Goal: Task Accomplishment & Management: Complete application form

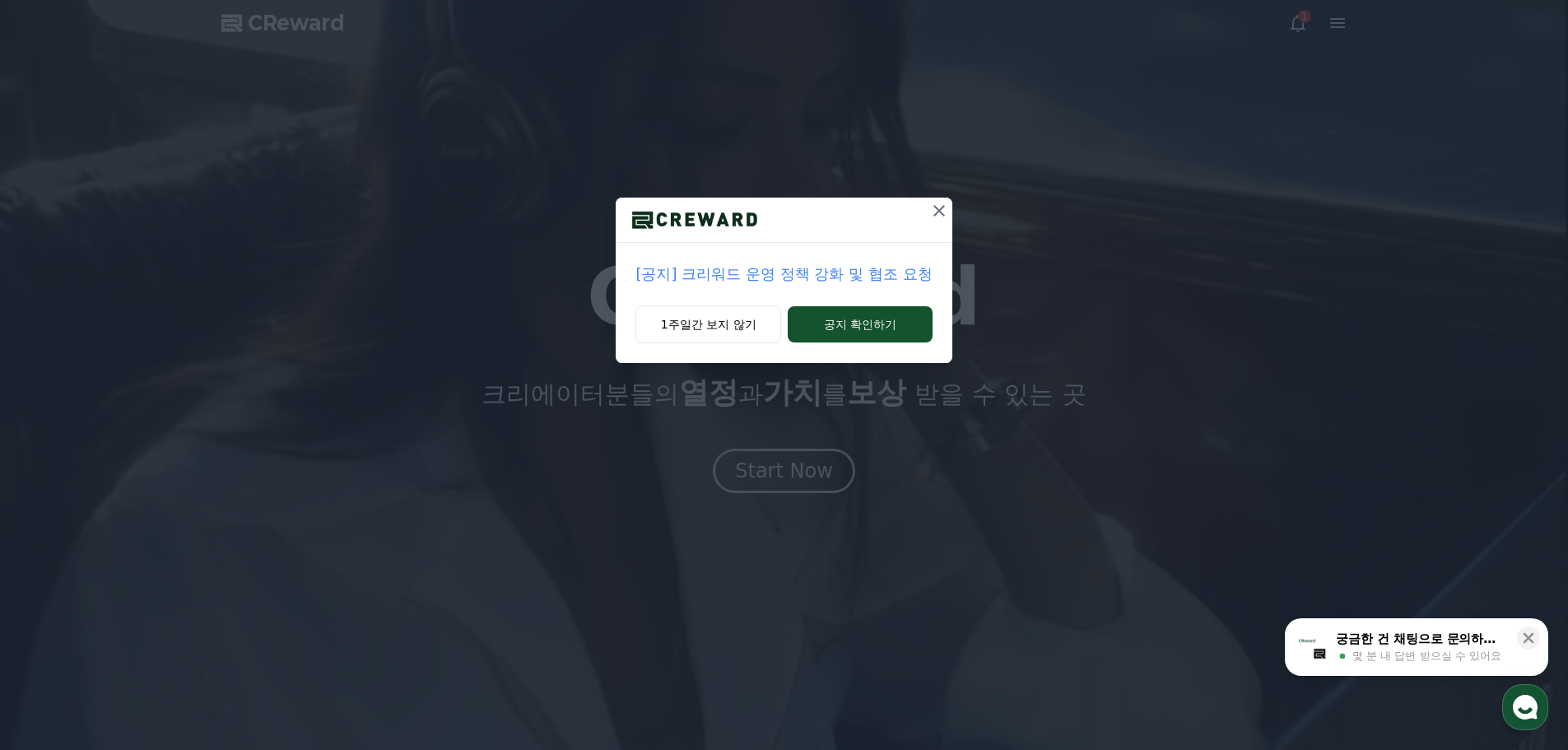
click at [943, 204] on icon at bounding box center [939, 211] width 20 height 20
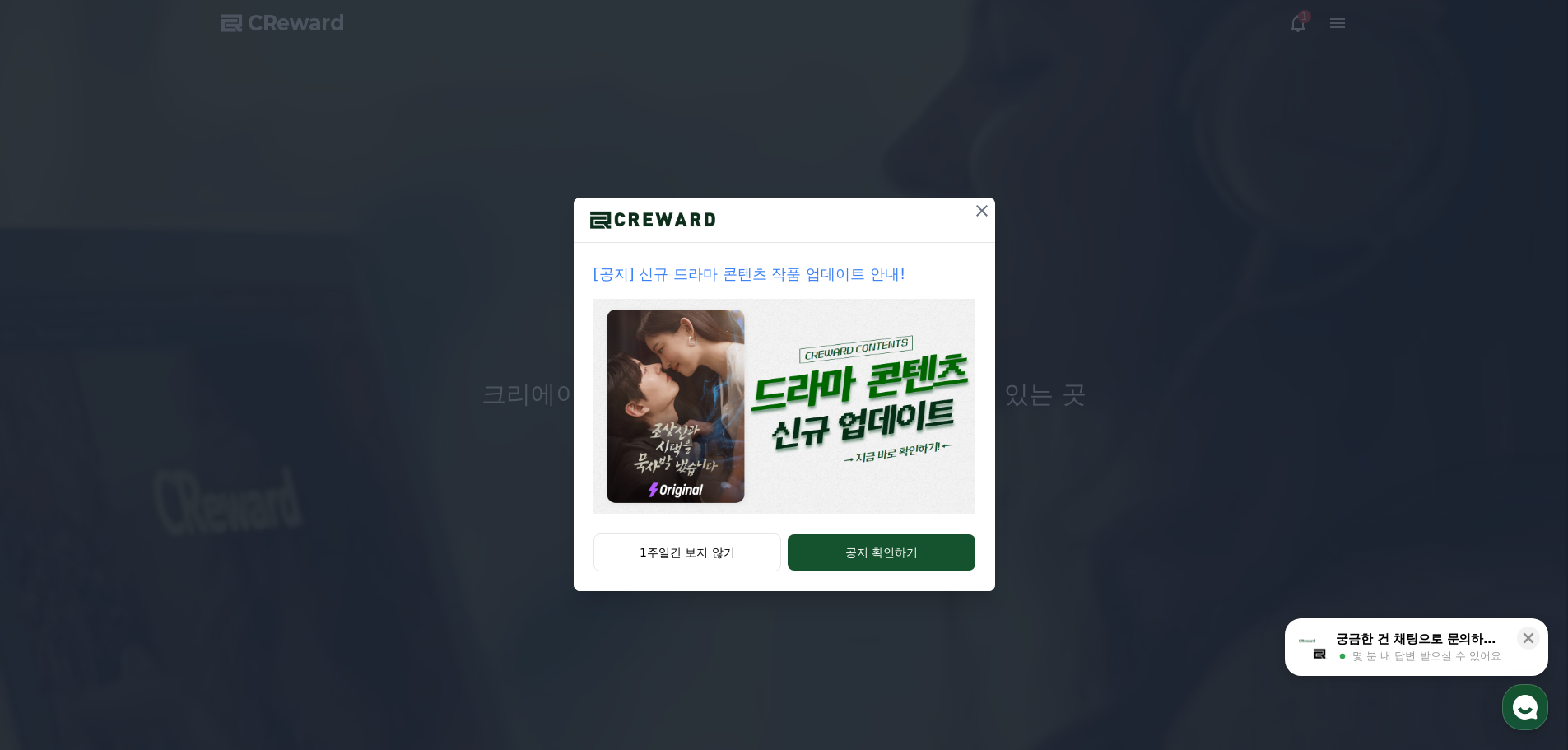
click at [992, 215] on icon at bounding box center [981, 211] width 20 height 20
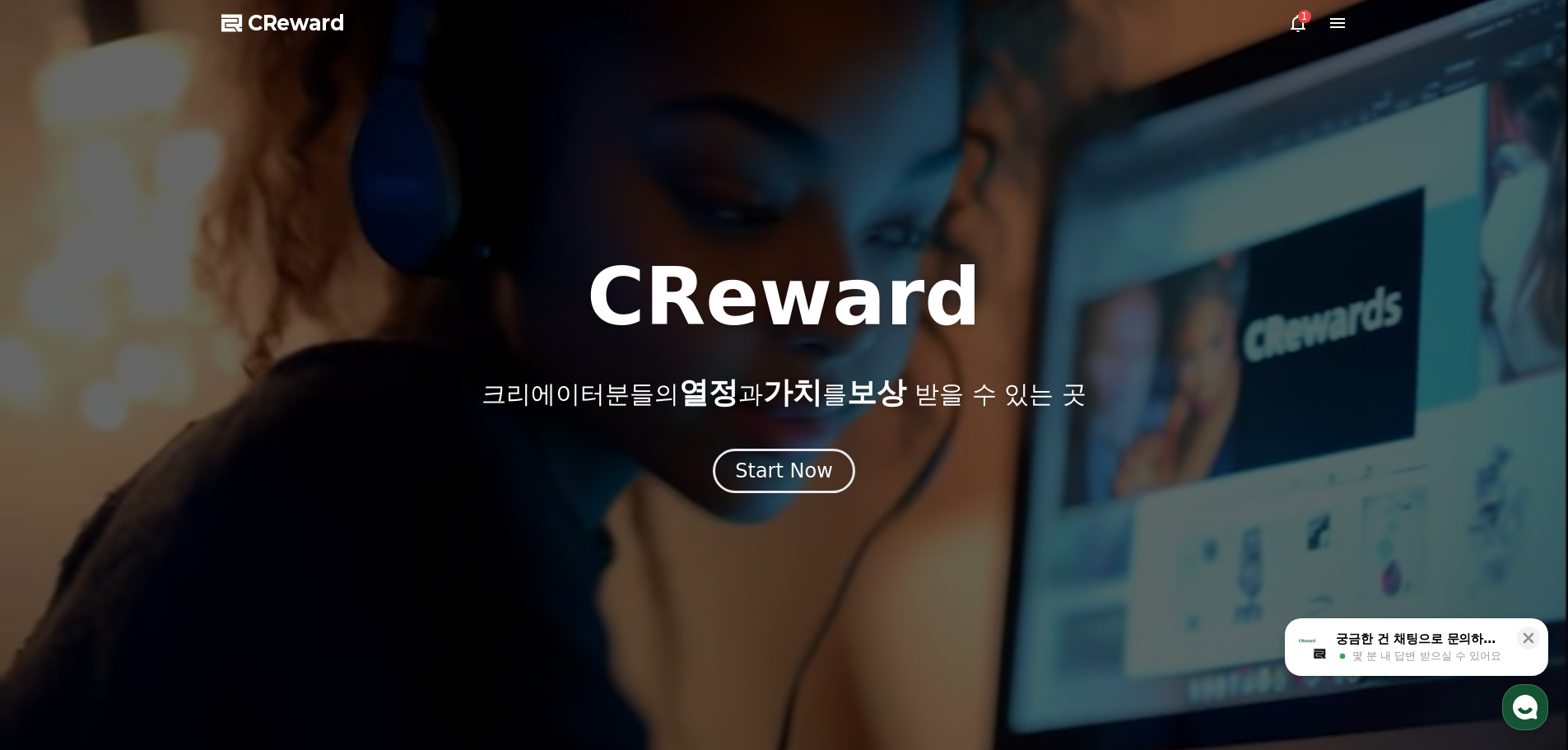
click at [1335, 25] on icon at bounding box center [1337, 23] width 20 height 20
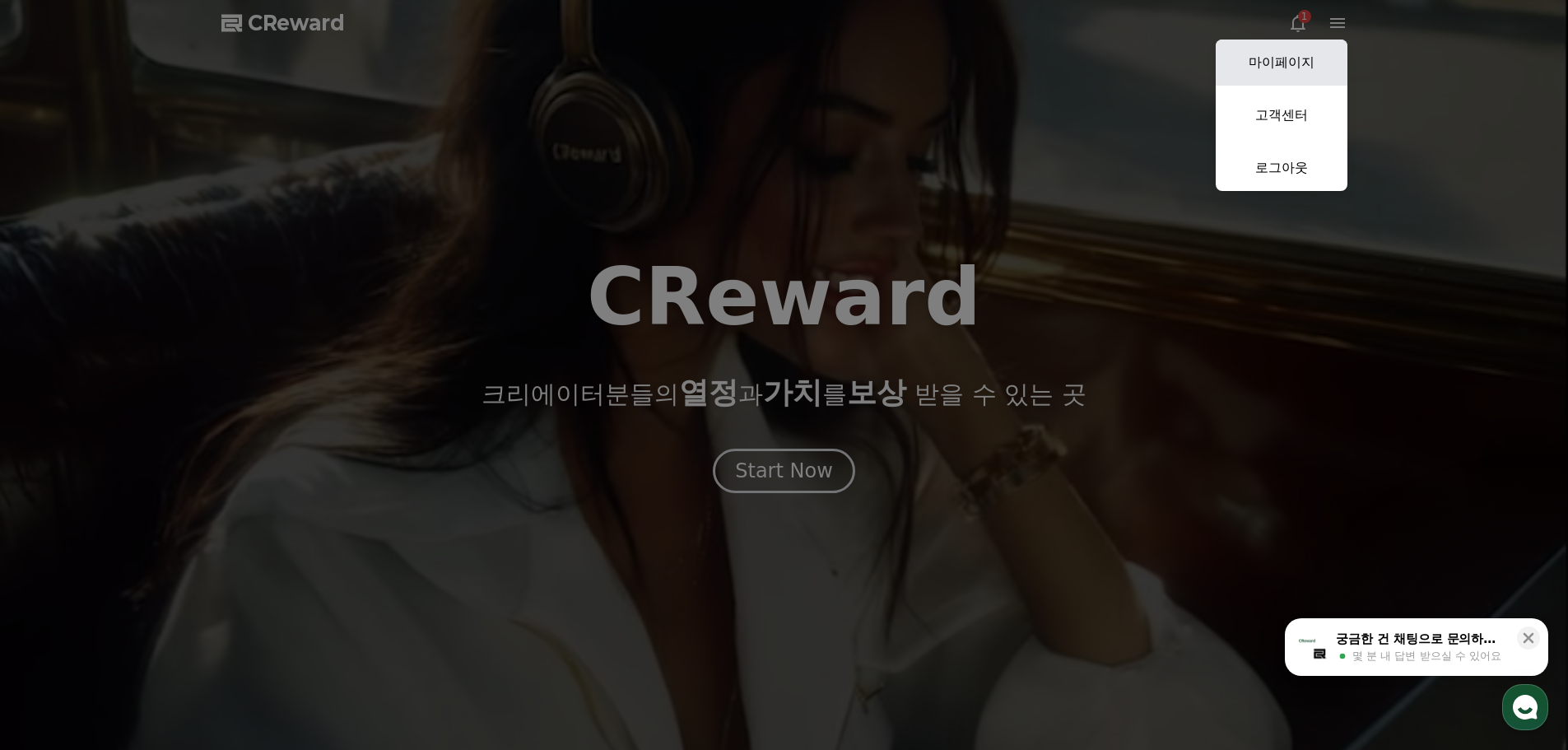
click at [1270, 75] on link "마이페이지" at bounding box center [1281, 63] width 132 height 46
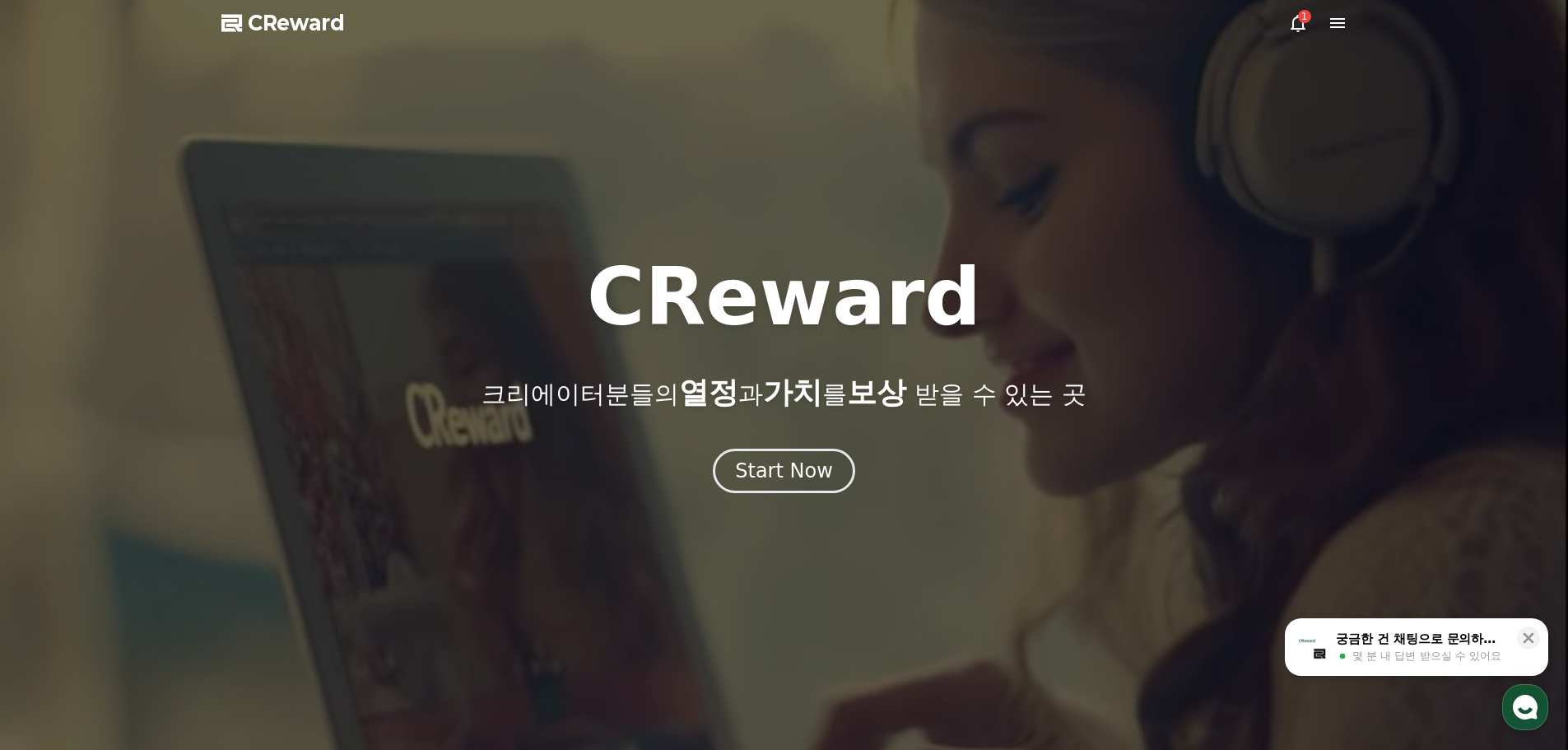
select select "**********"
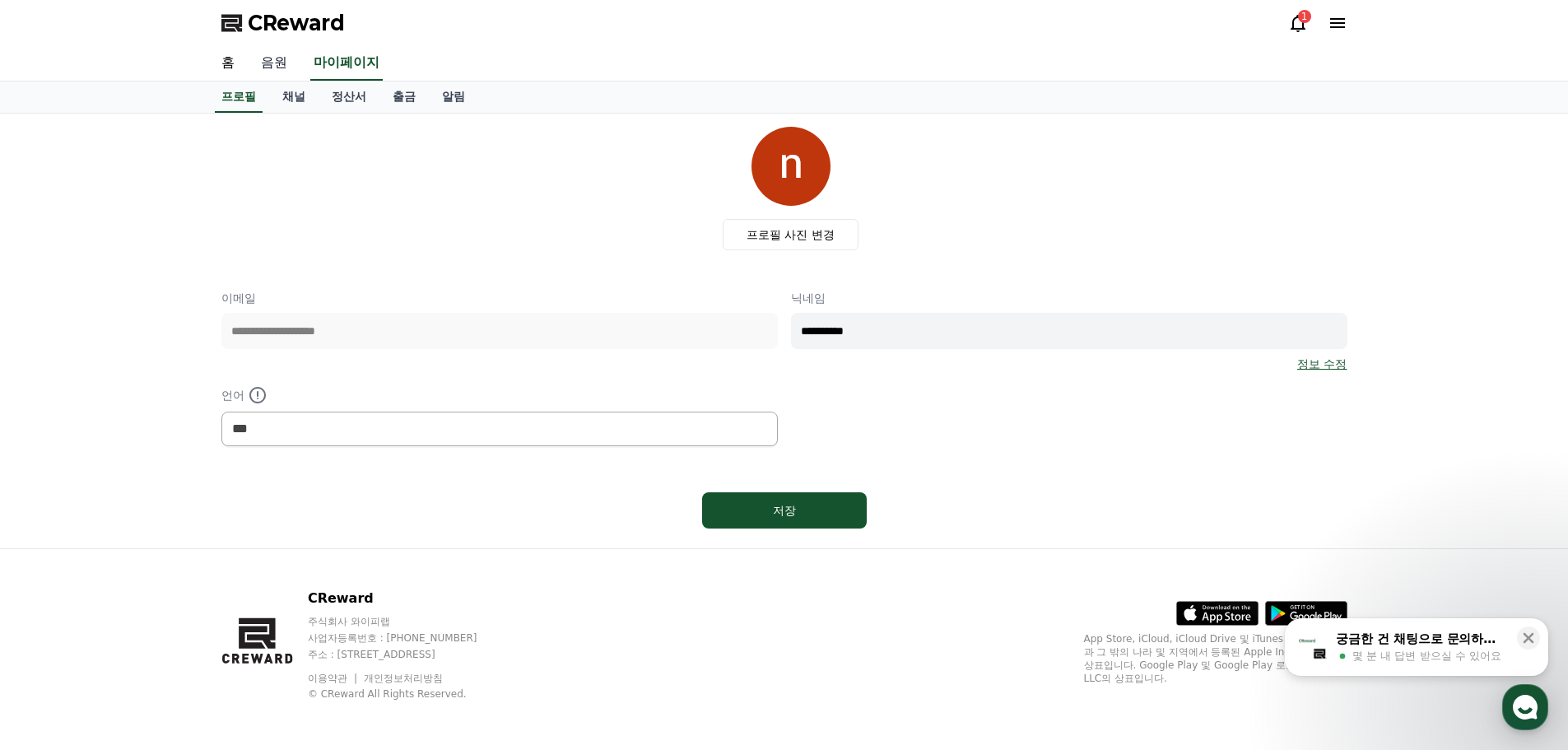
click at [276, 62] on link "음원" at bounding box center [274, 63] width 53 height 35
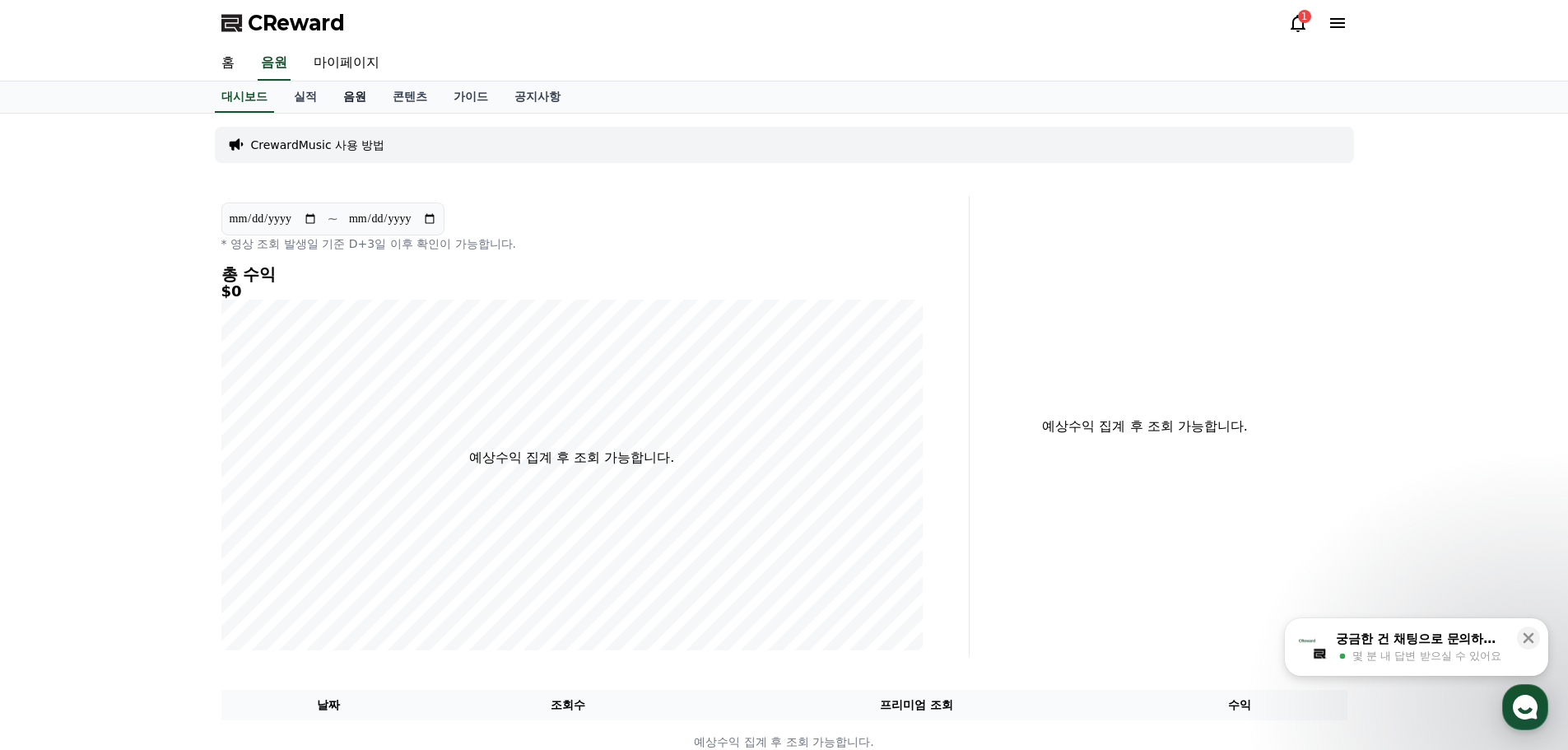
click at [362, 103] on link "음원" at bounding box center [355, 97] width 49 height 31
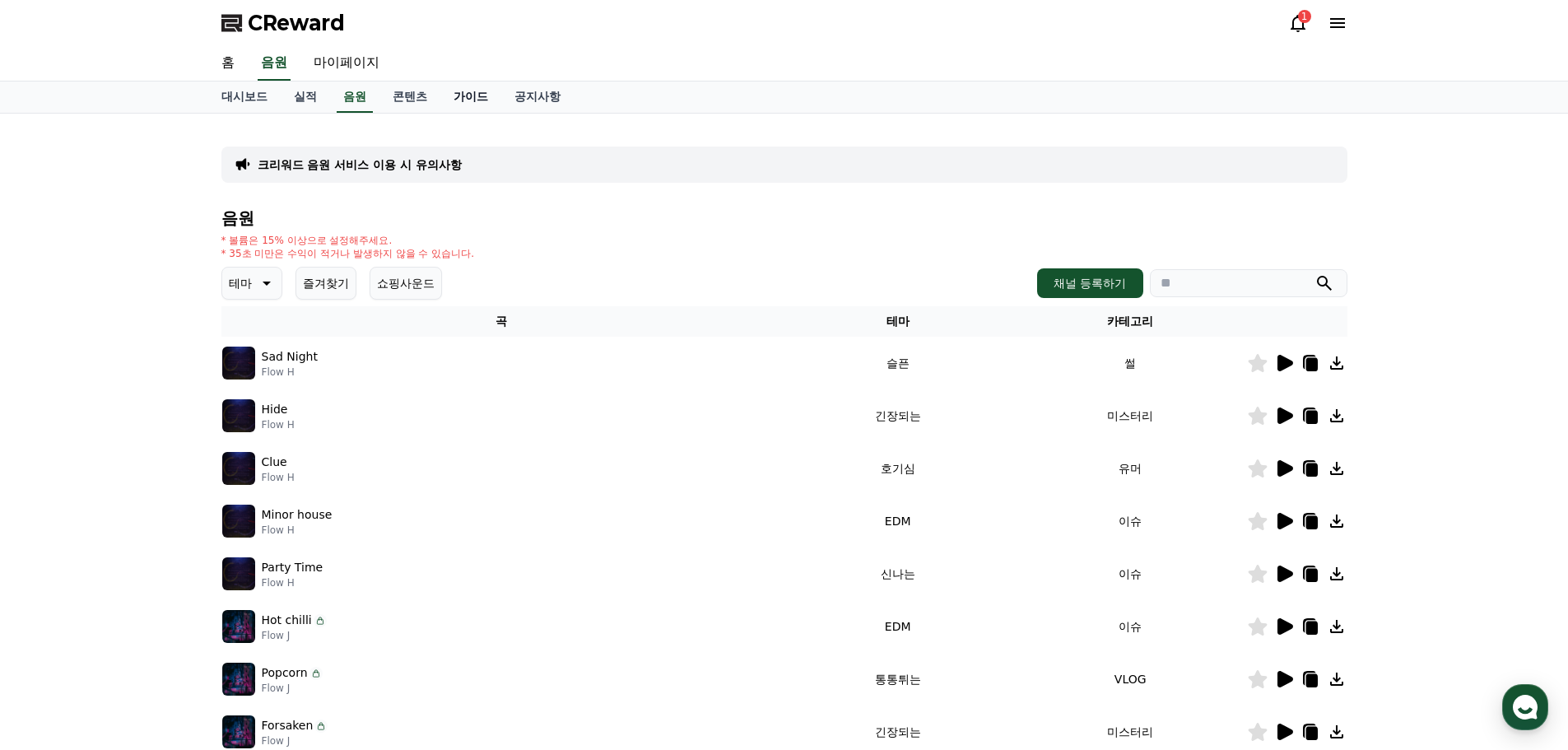
click at [465, 91] on link "가이드" at bounding box center [471, 97] width 61 height 31
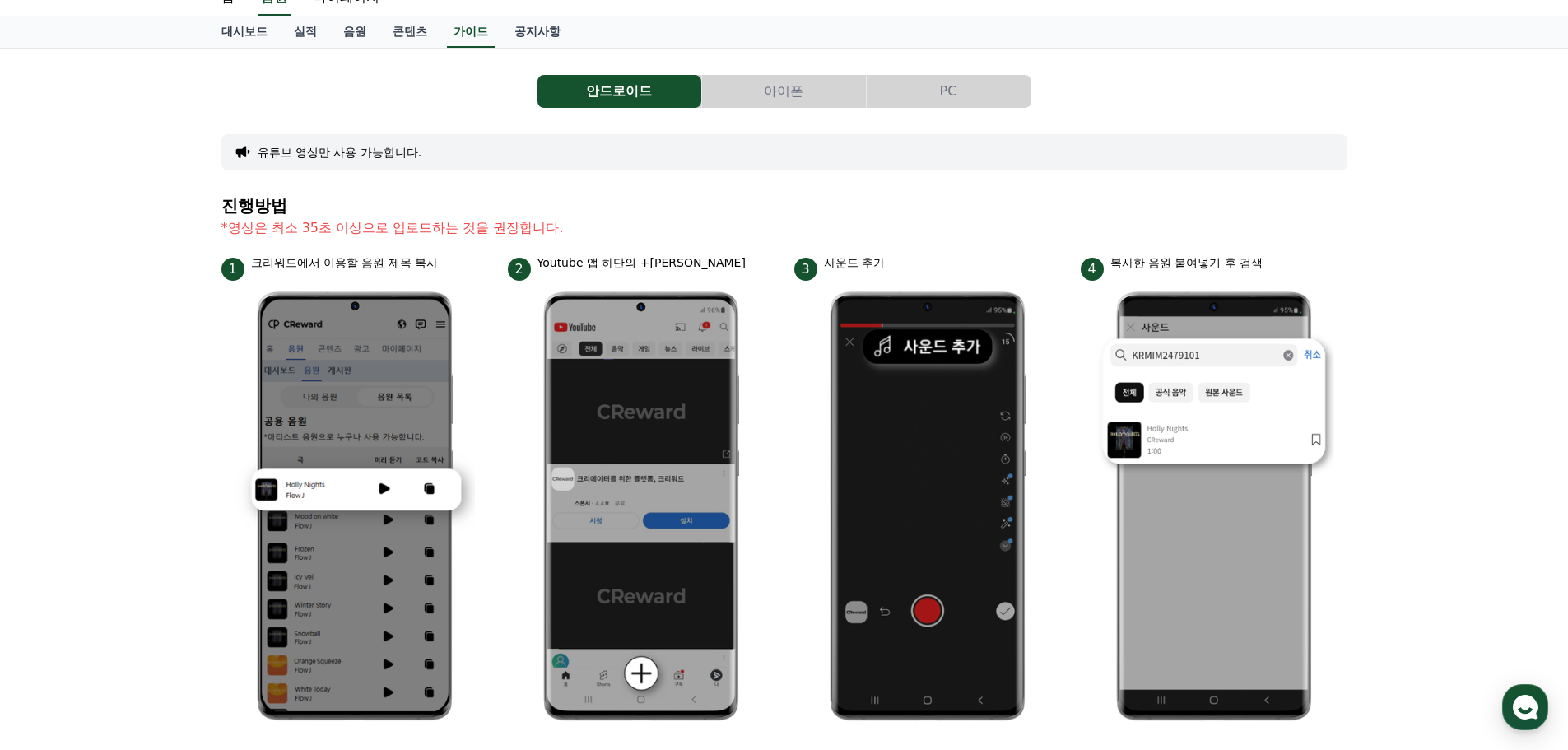
scroll to position [165, 0]
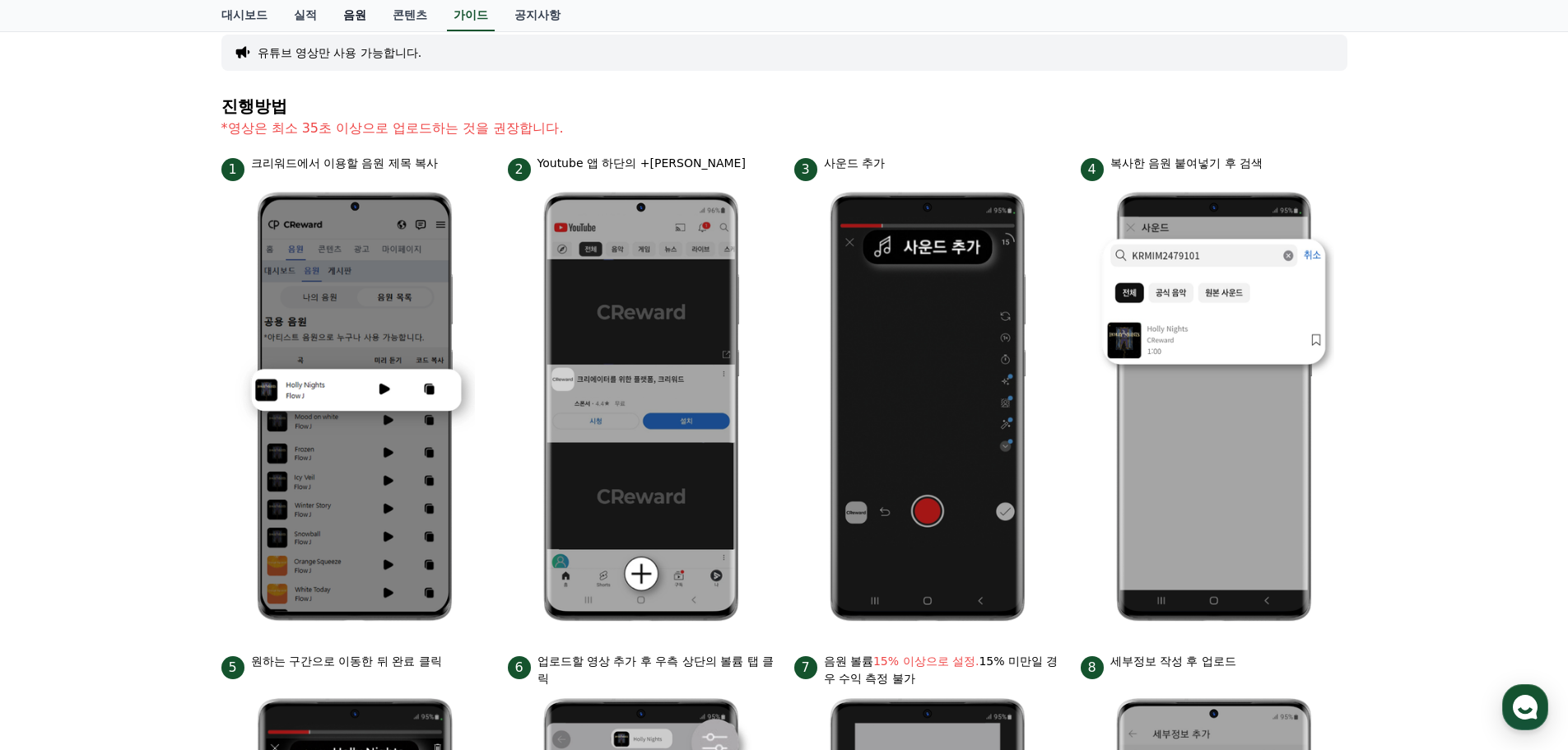
click at [344, 17] on link "음원" at bounding box center [355, 15] width 49 height 31
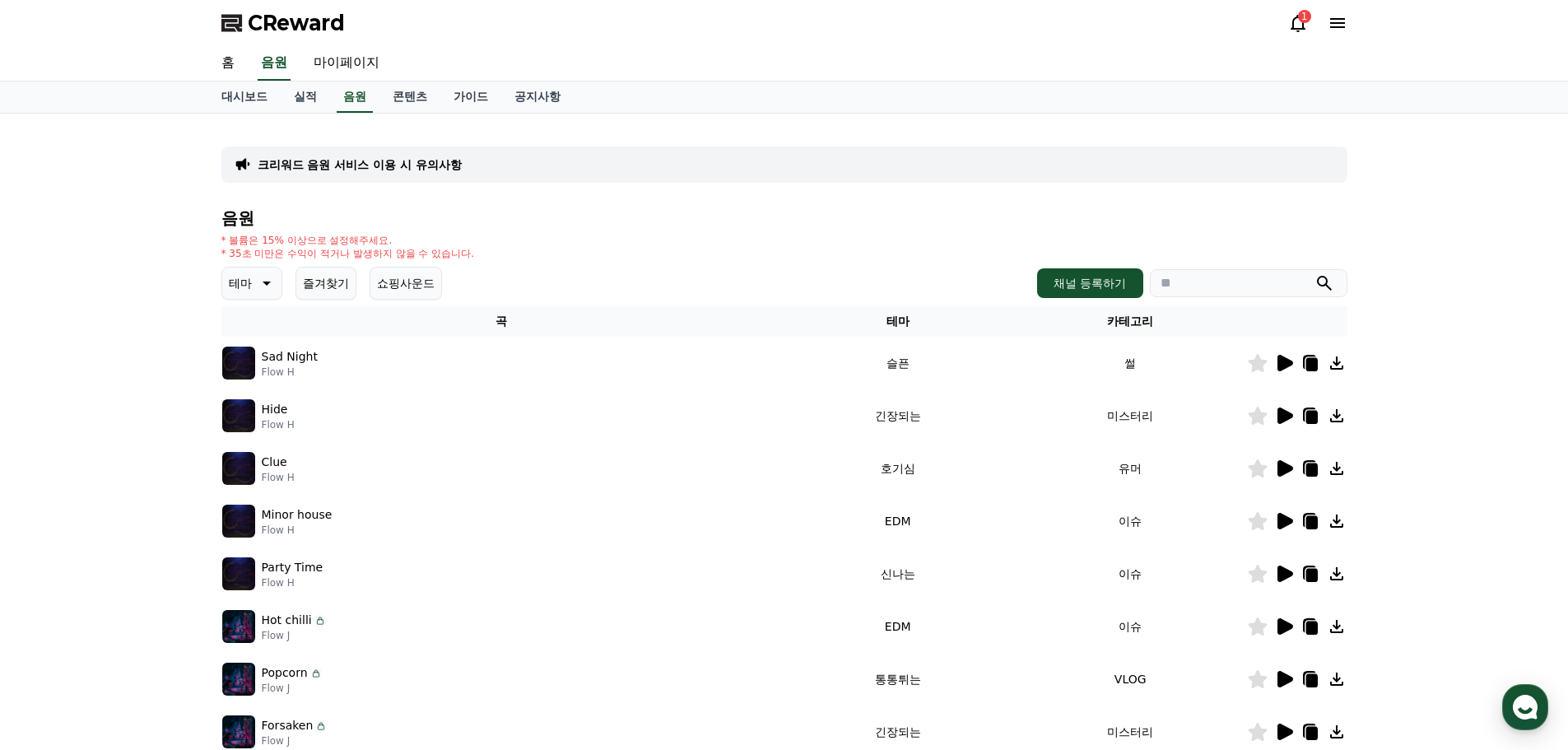
click at [1311, 363] on icon at bounding box center [1312, 365] width 12 height 14
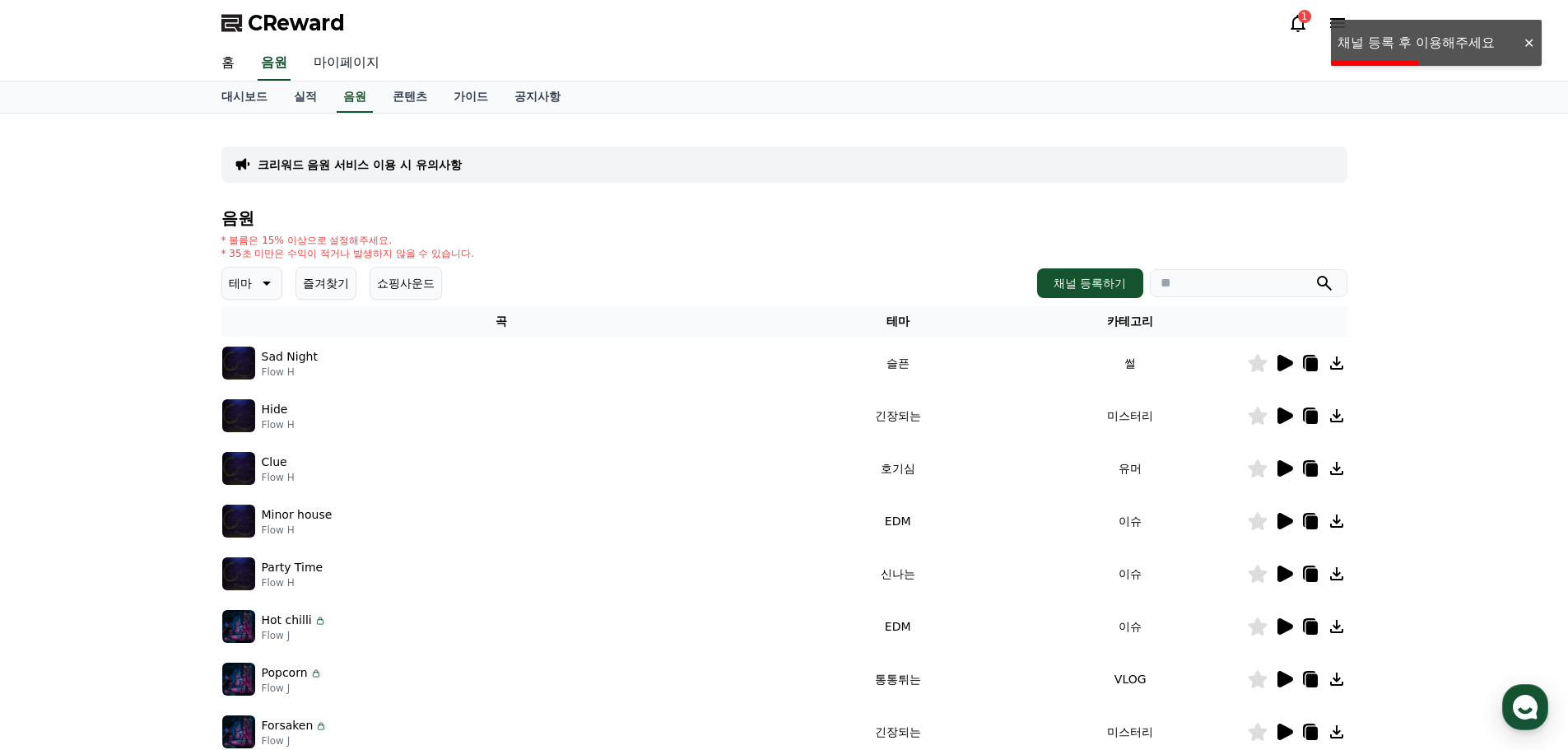
click at [333, 68] on link "마이페이지" at bounding box center [346, 63] width 93 height 35
select select "**********"
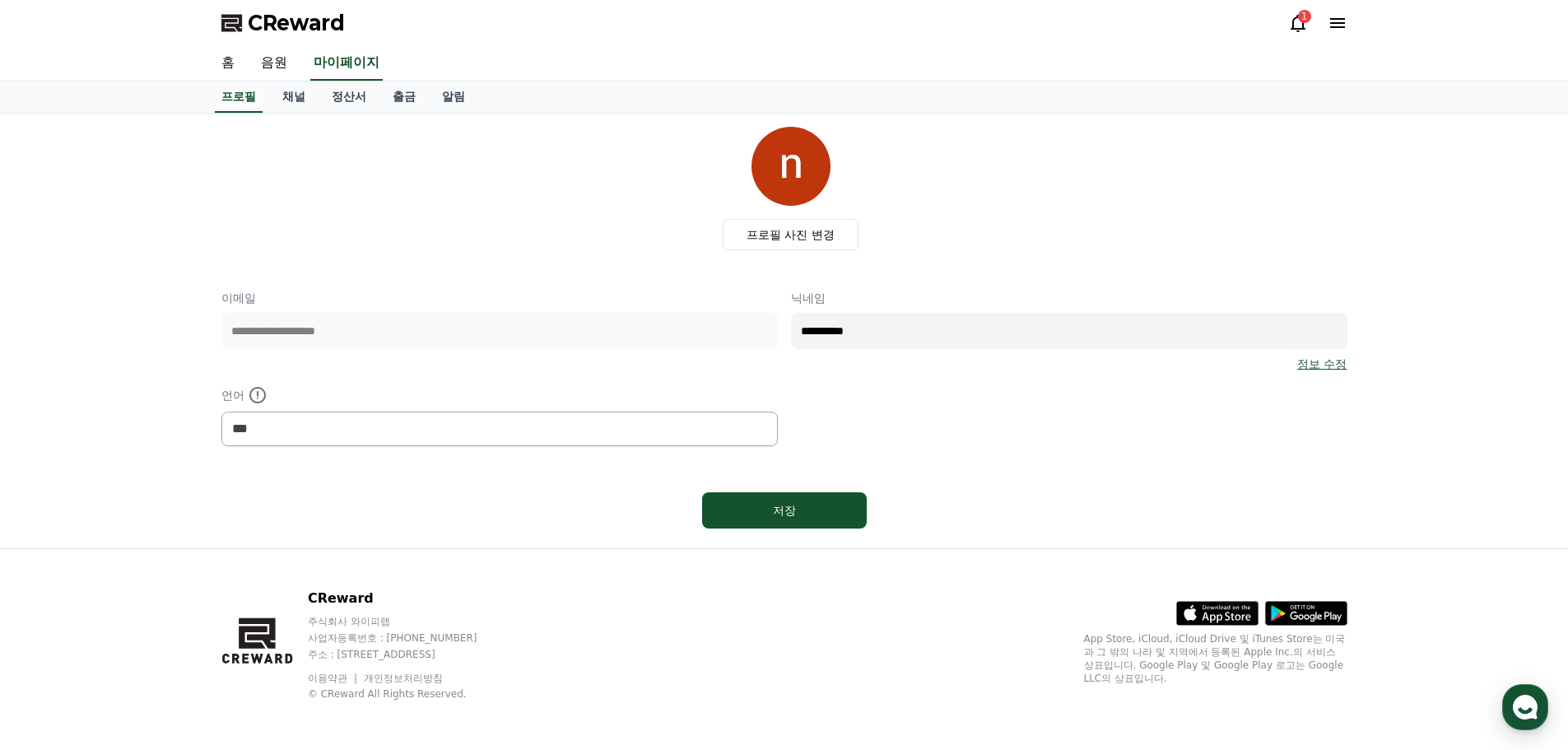
click at [227, 64] on link "홈" at bounding box center [228, 63] width 40 height 35
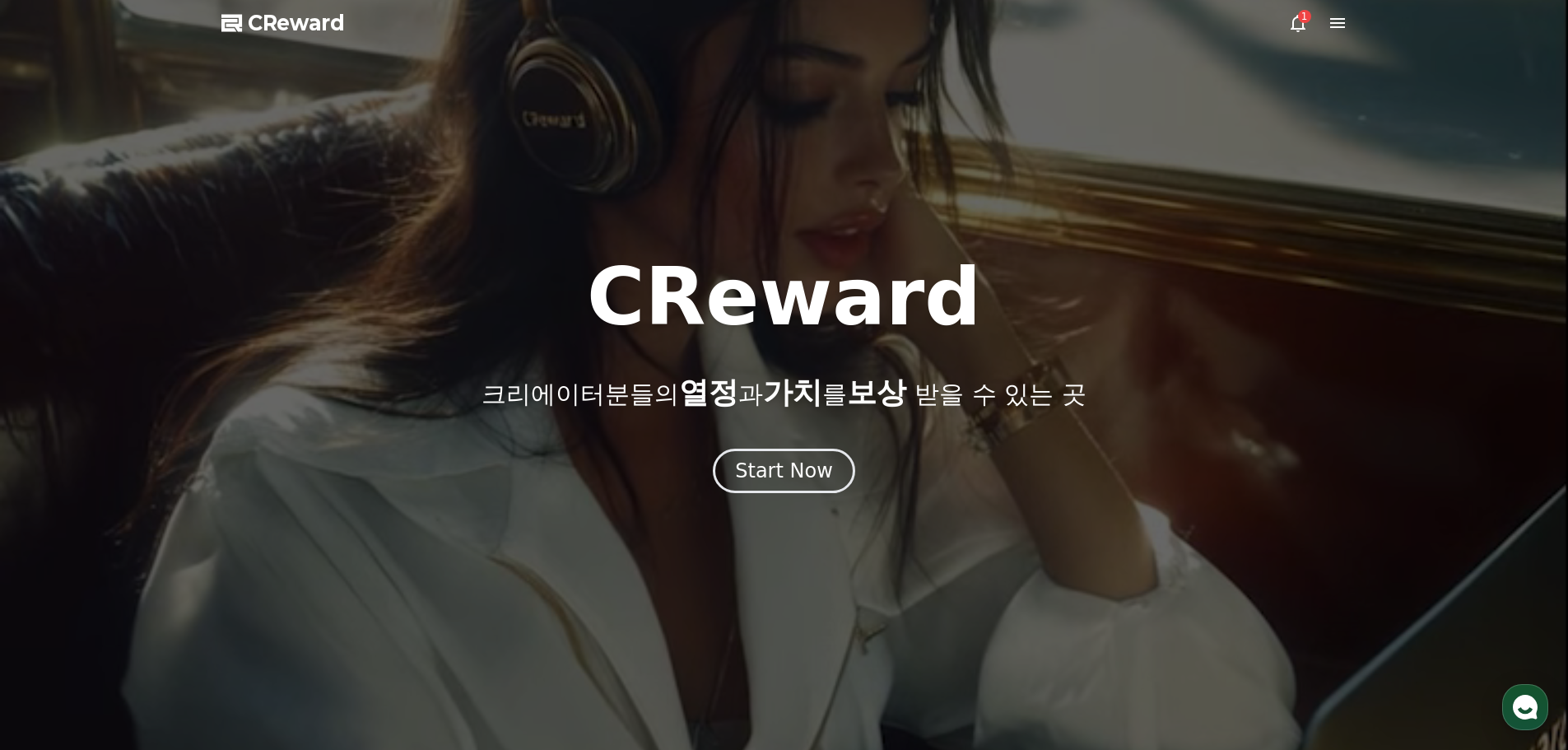
click at [1330, 29] on icon at bounding box center [1337, 23] width 20 height 20
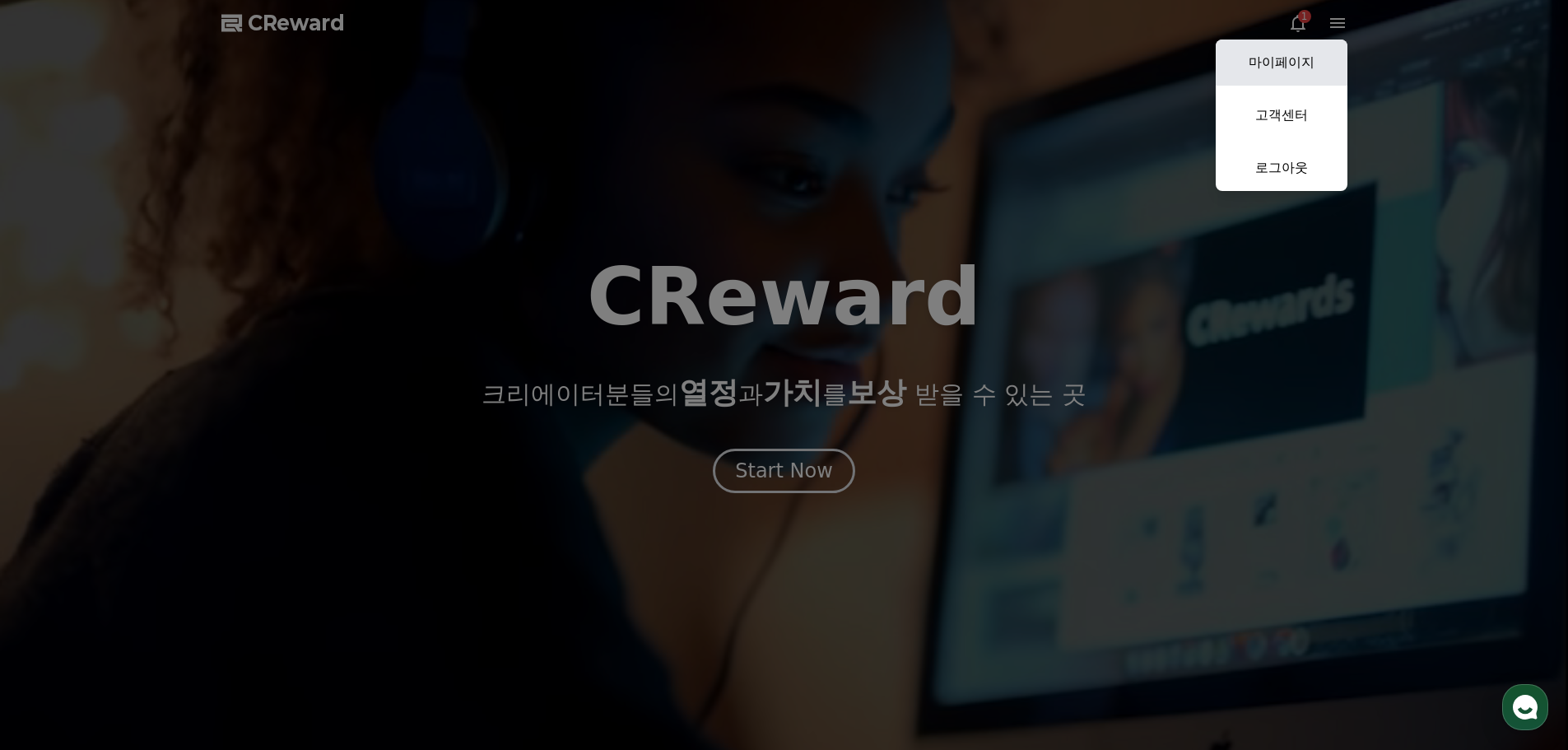
click at [1288, 56] on link "마이페이지" at bounding box center [1281, 63] width 132 height 46
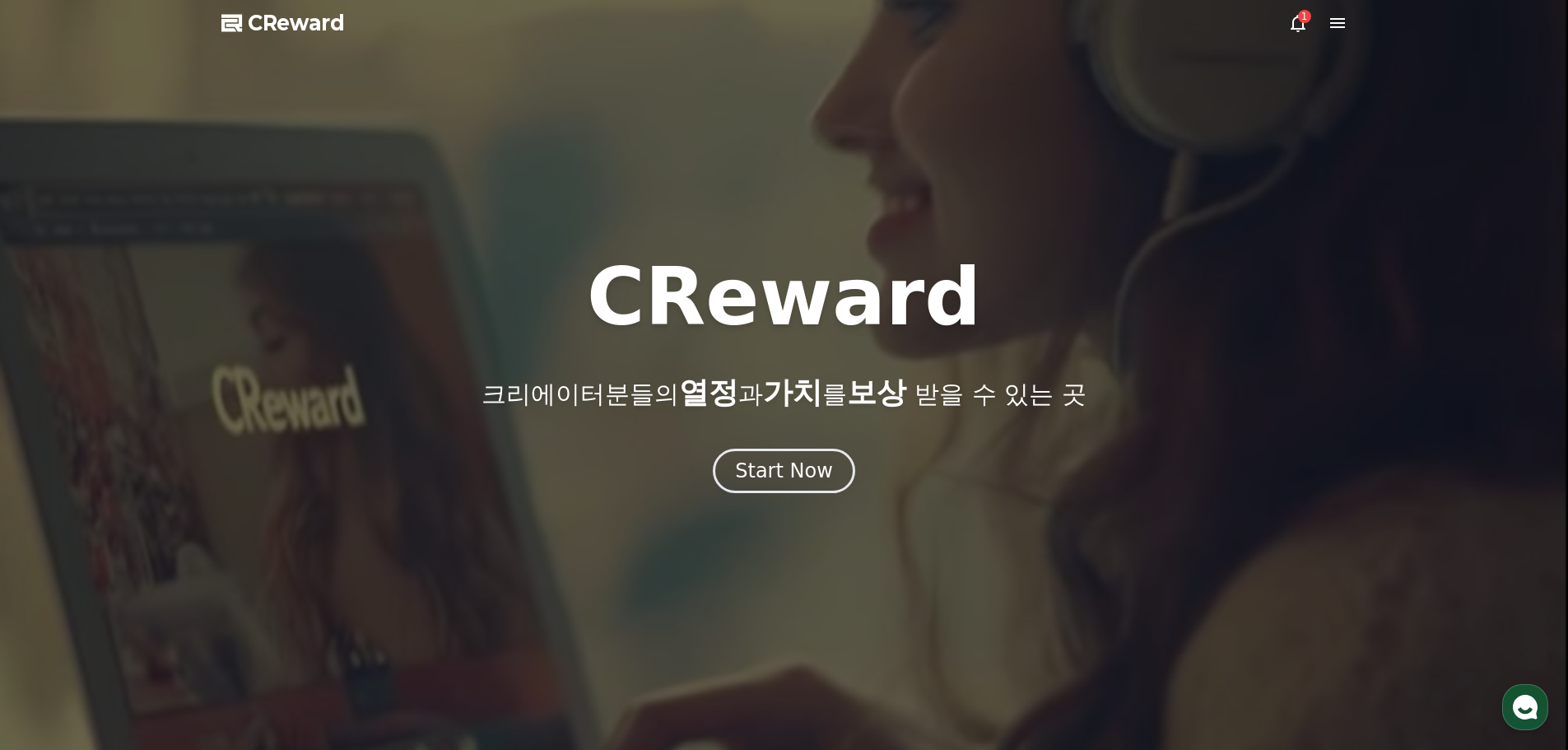
select select "**********"
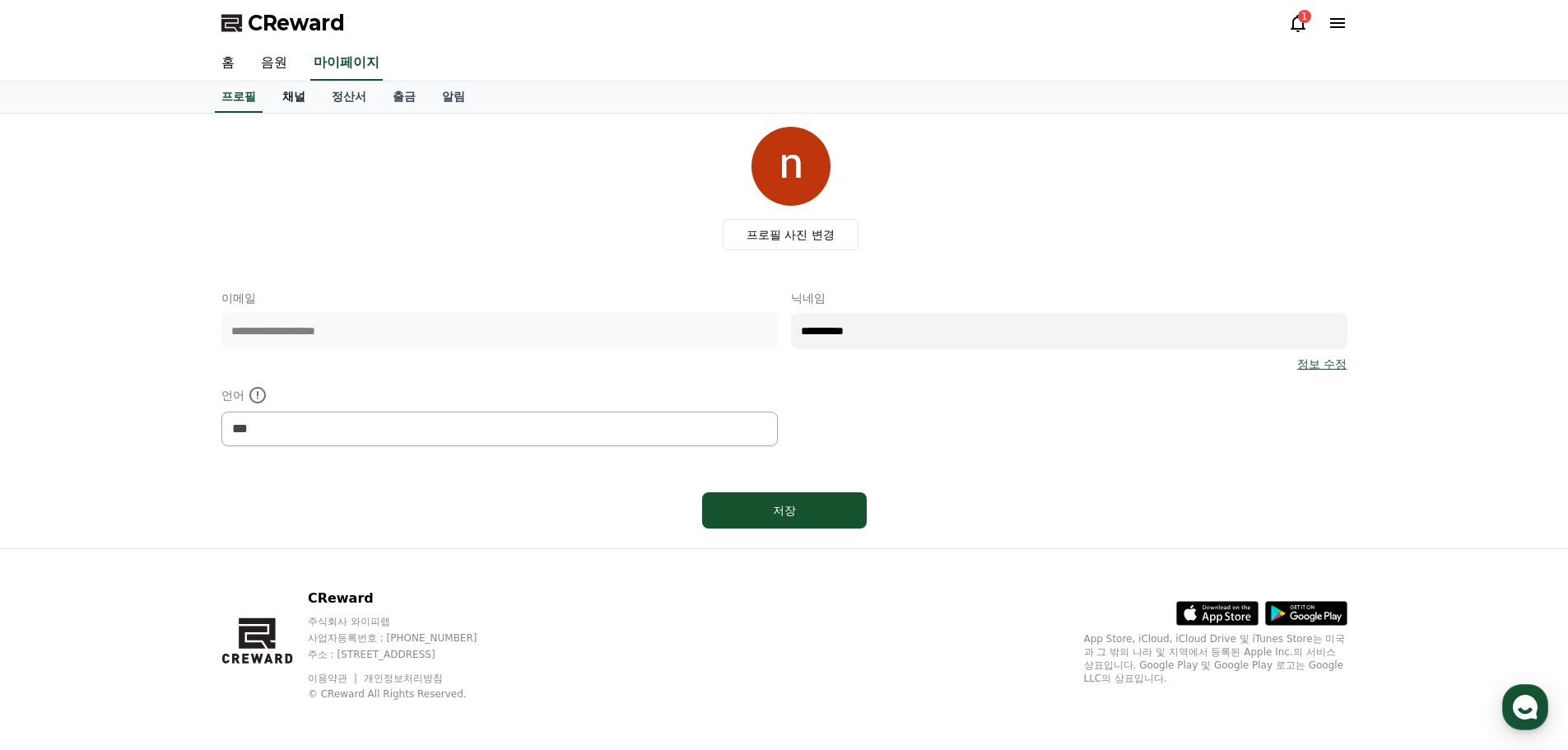
click at [292, 104] on link "채널" at bounding box center [294, 97] width 49 height 31
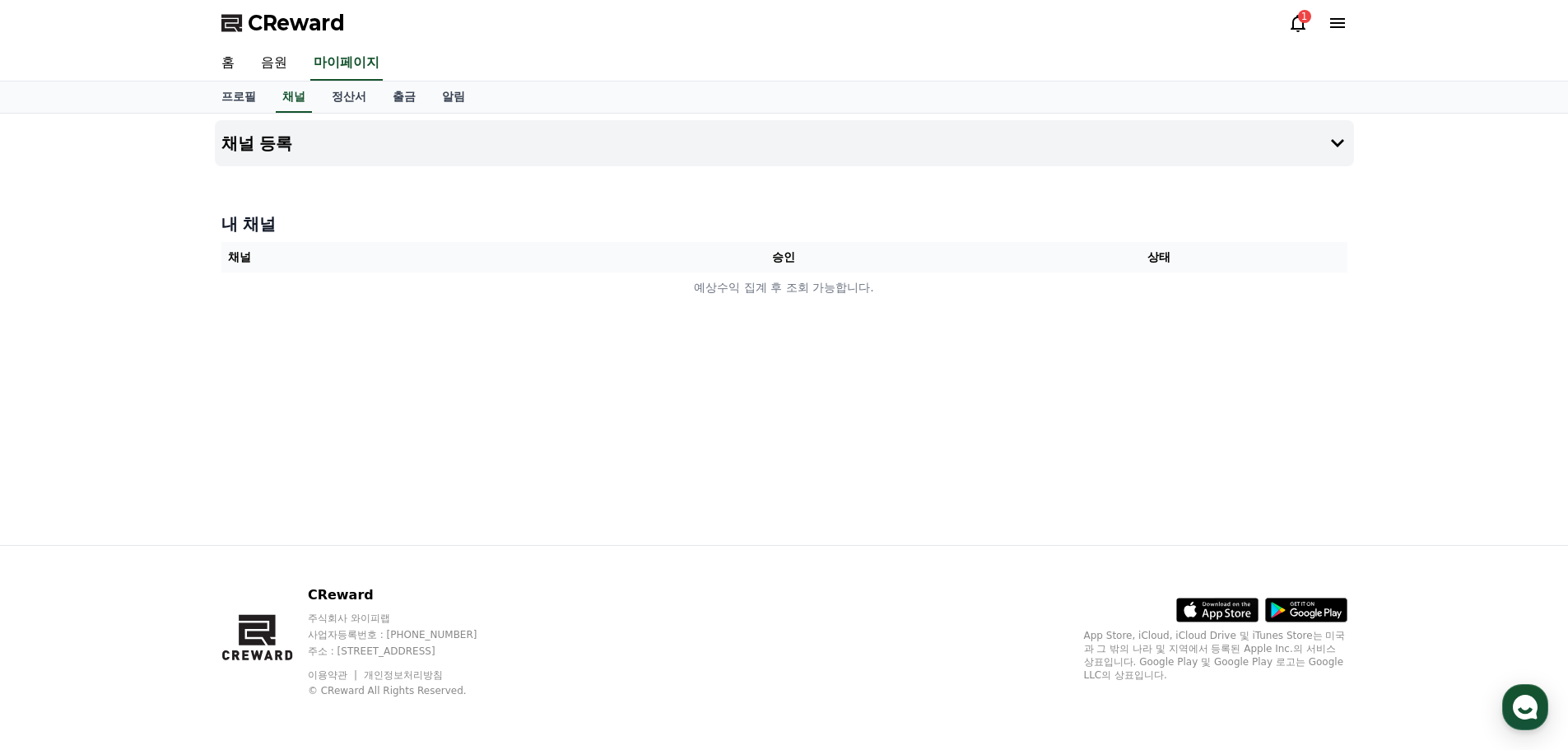
click at [332, 272] on th "채널" at bounding box center [409, 257] width 375 height 31
click at [1329, 138] on icon at bounding box center [1337, 143] width 20 height 20
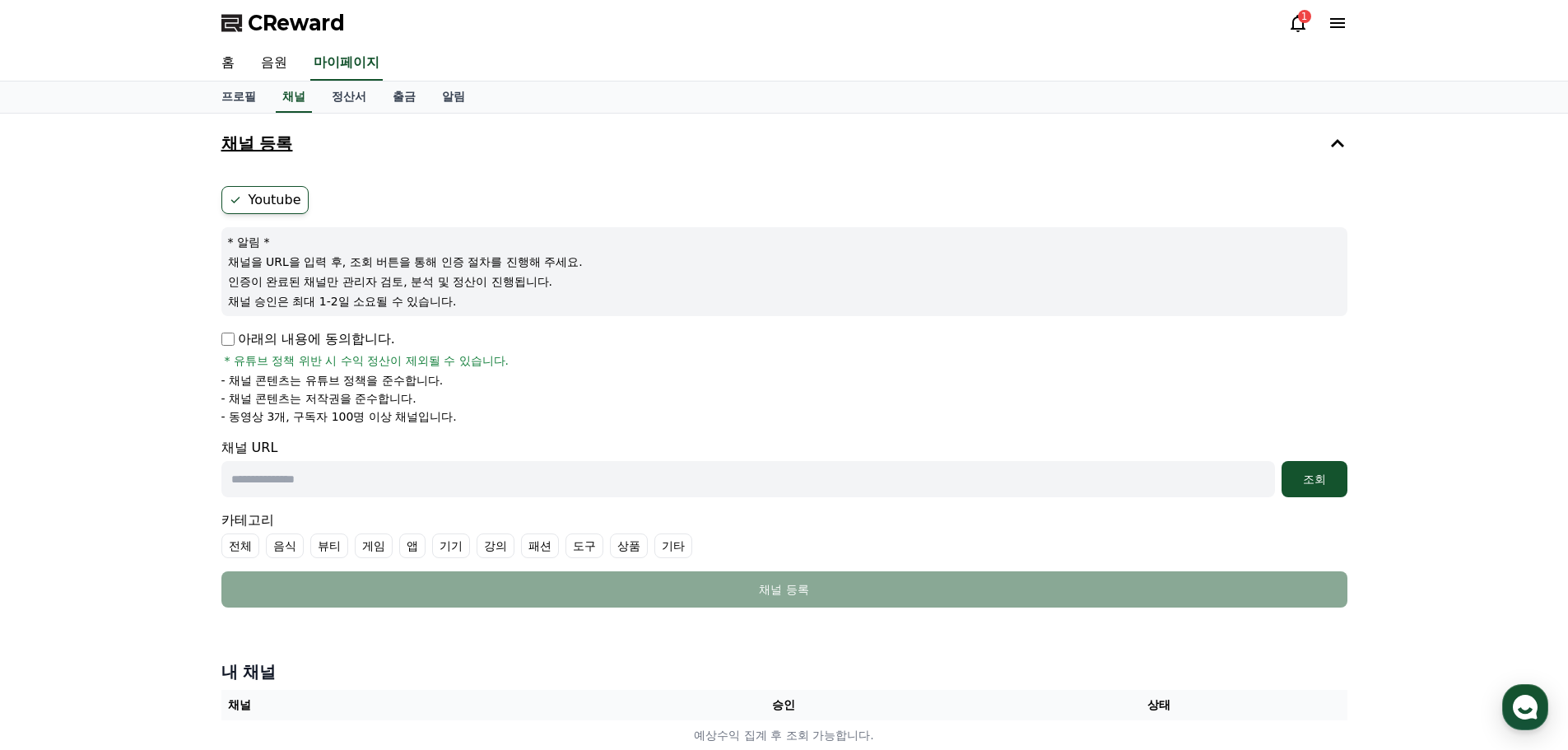
click at [226, 346] on p "아래의 내용에 동의합니다." at bounding box center [308, 339] width 174 height 20
click at [269, 477] on input "text" at bounding box center [748, 479] width 1054 height 37
paste input "**********"
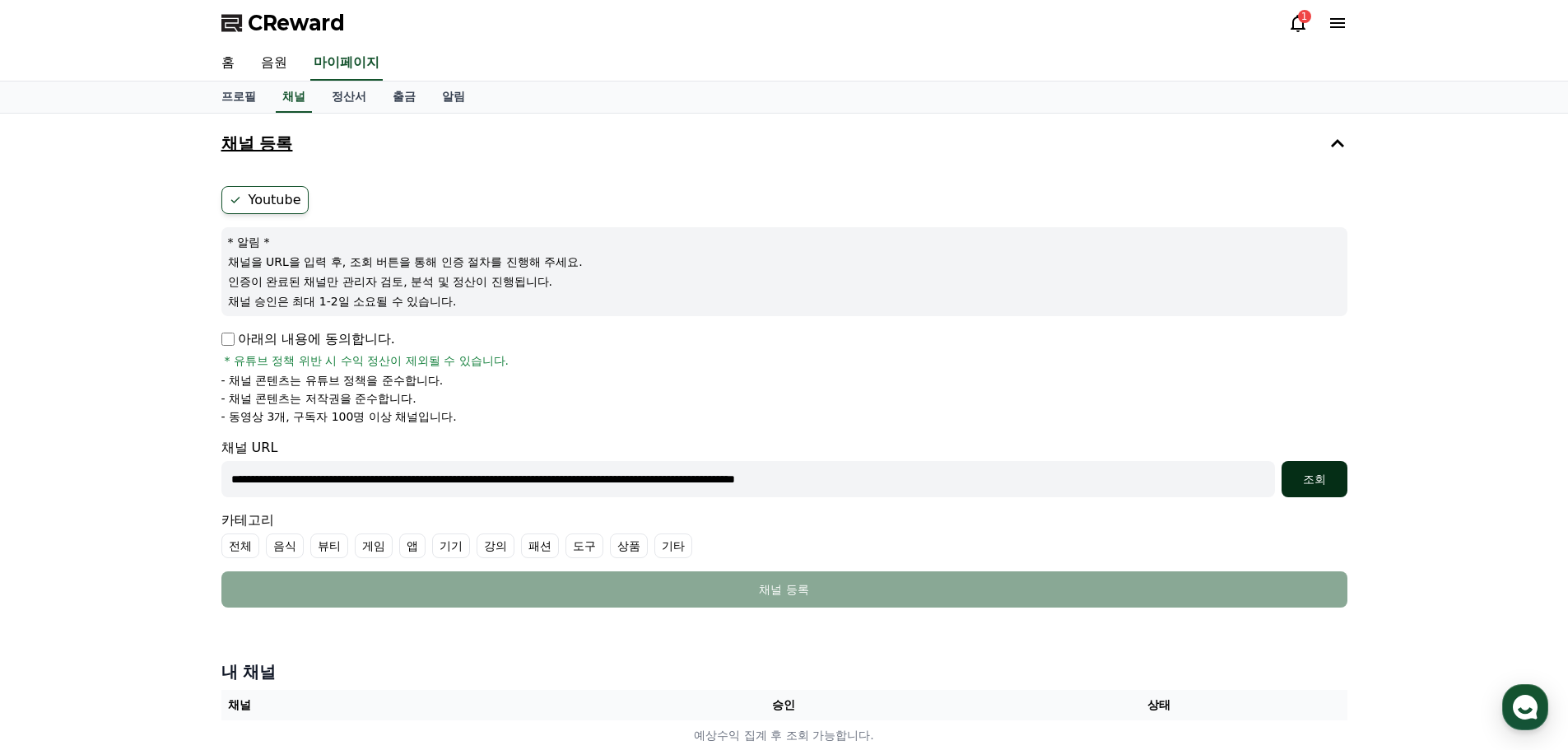
type input "**********"
click at [1318, 484] on div "조회" at bounding box center [1315, 479] width 53 height 16
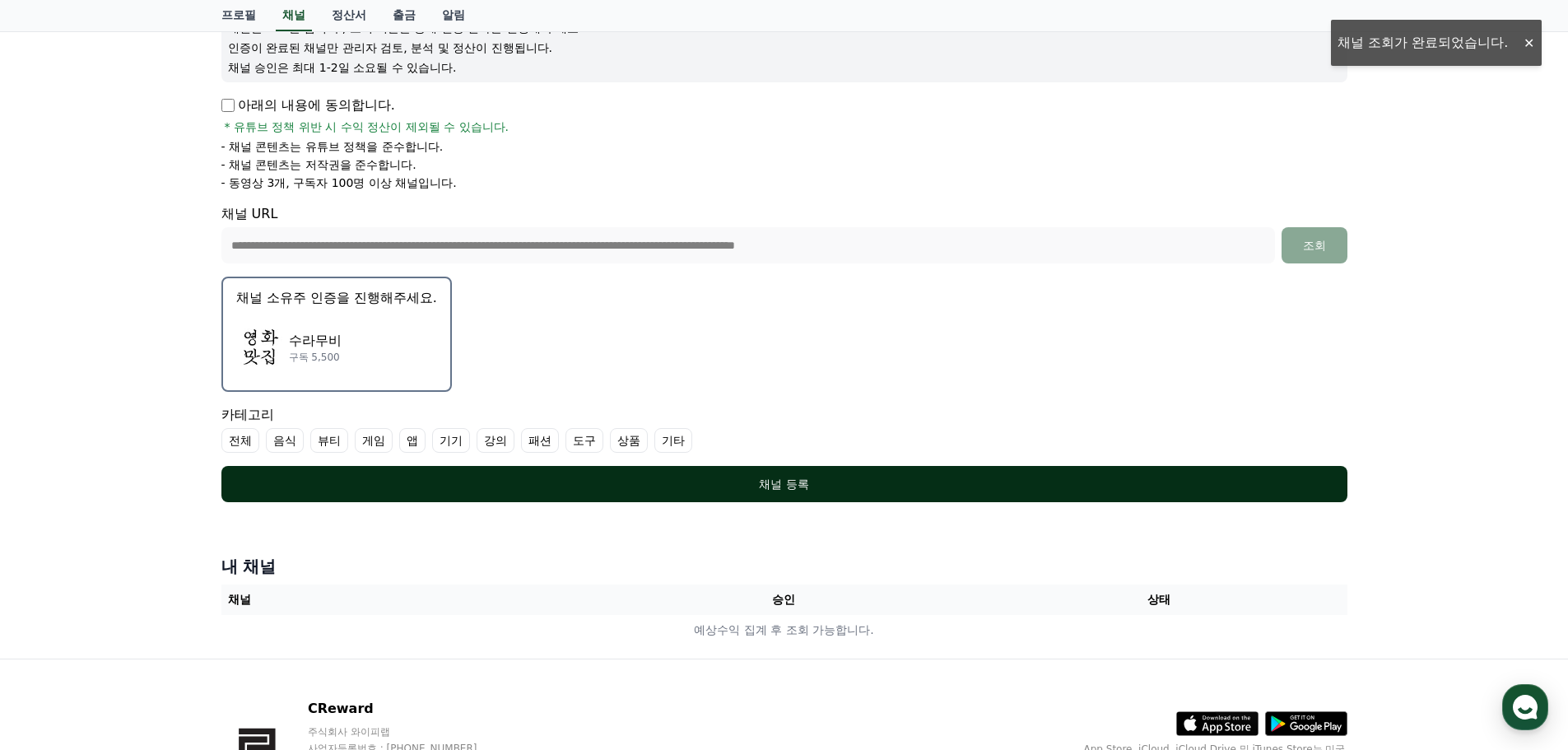
scroll to position [330, 0]
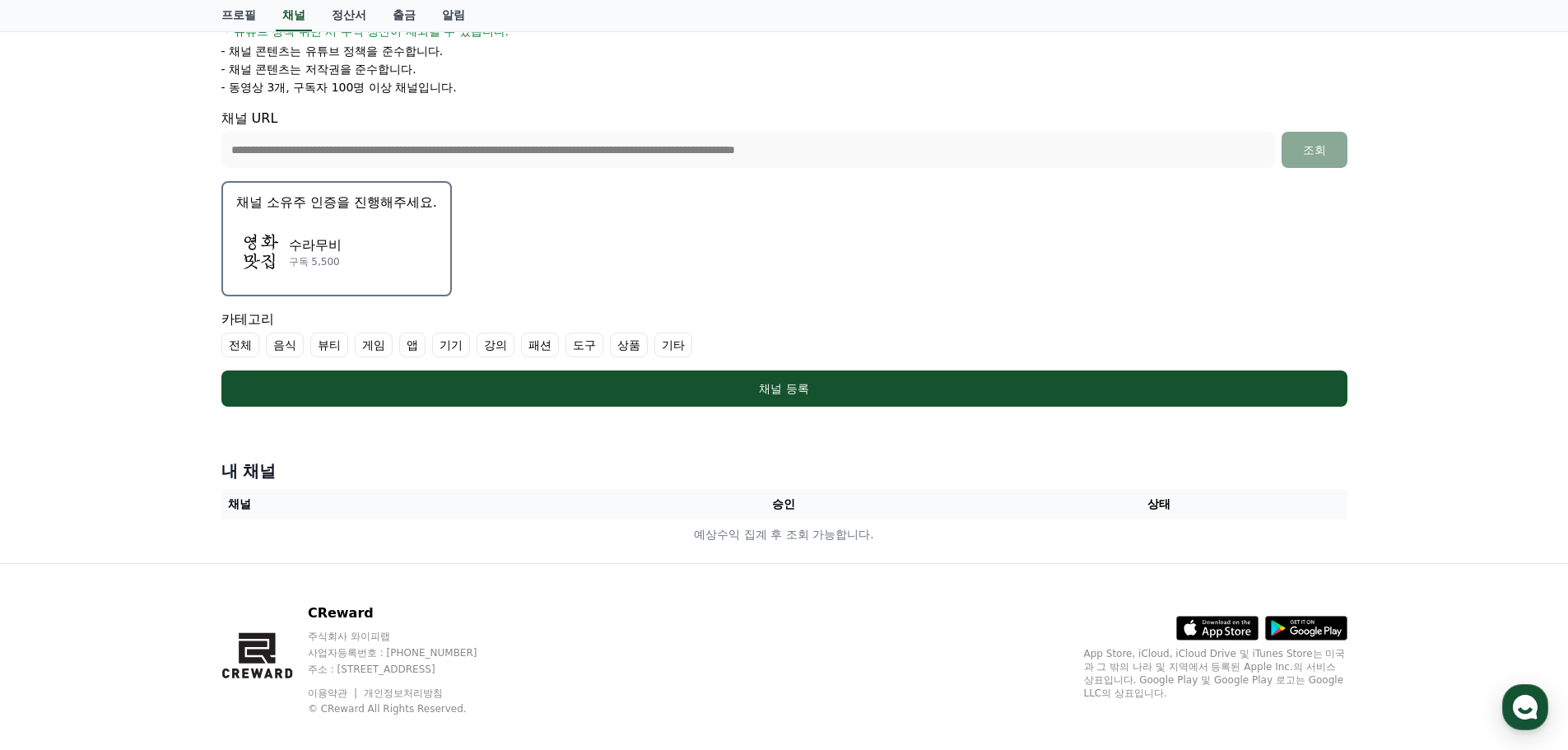
click at [352, 242] on div "수라무비 구독 5,500" at bounding box center [336, 252] width 201 height 66
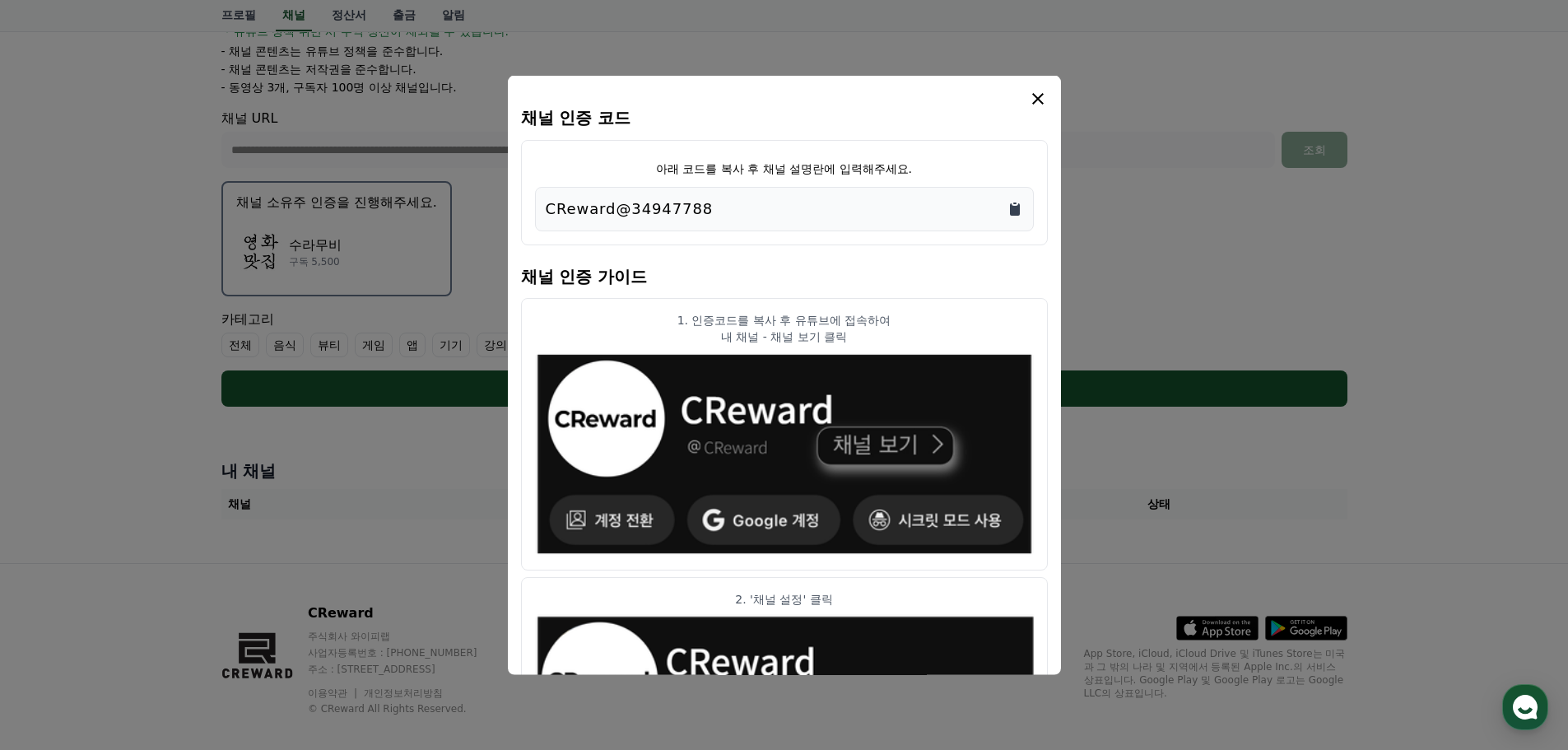
click at [1020, 211] on icon "Copy to clipboard" at bounding box center [1015, 209] width 10 height 13
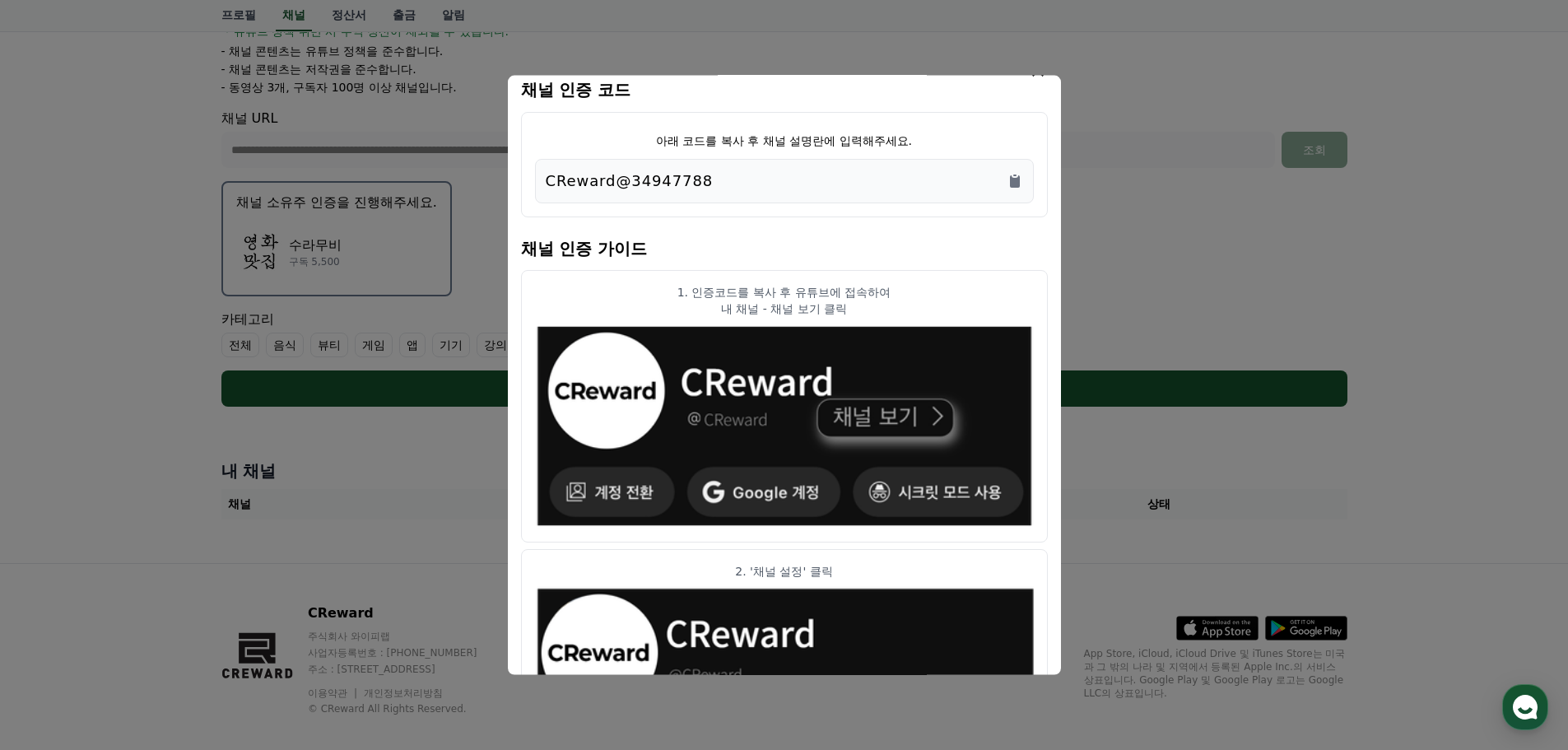
scroll to position [0, 0]
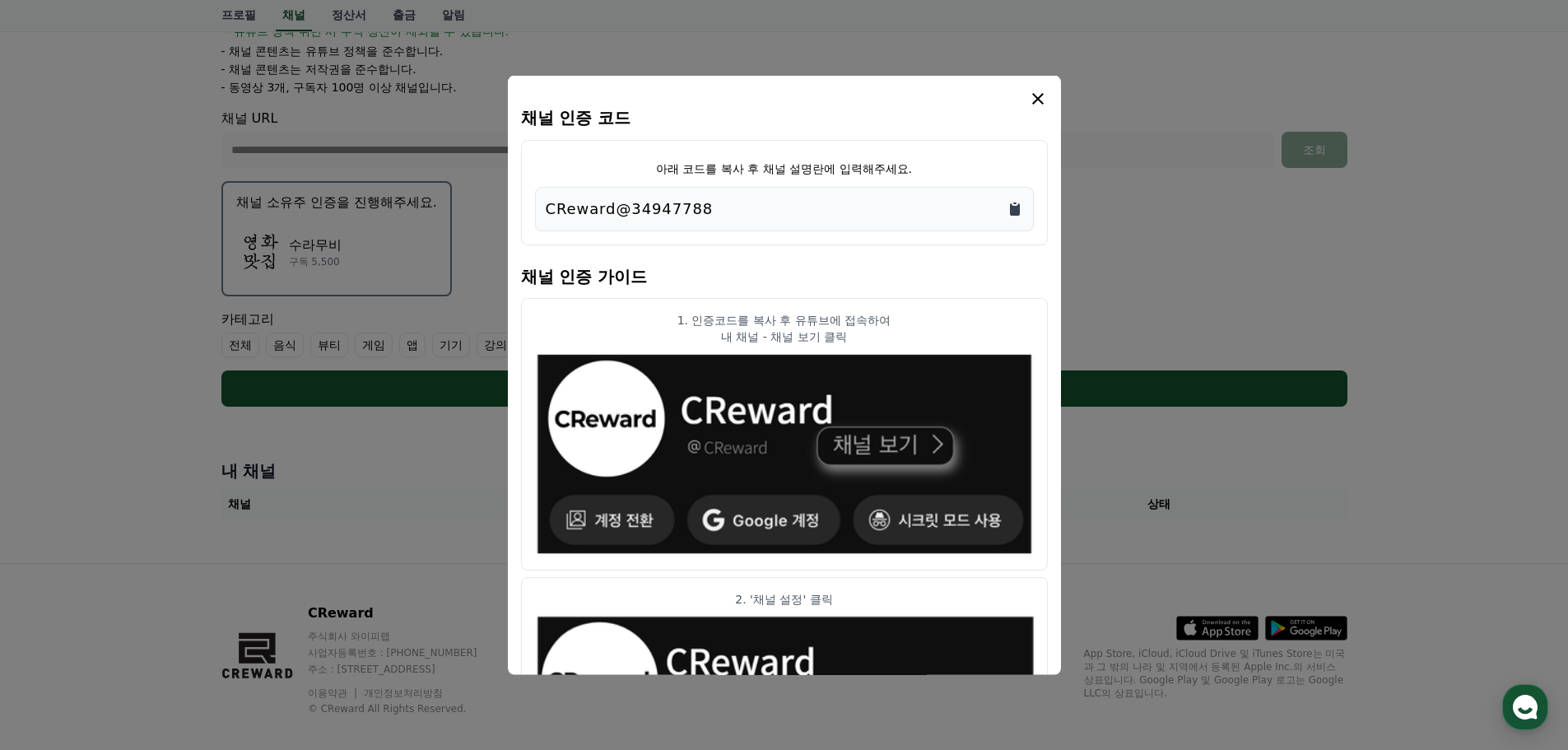
click at [1014, 213] on icon "Copy to clipboard" at bounding box center [1015, 209] width 10 height 13
drag, startPoint x: 895, startPoint y: 103, endPoint x: 909, endPoint y: 99, distance: 14.6
click at [895, 103] on div "modal" at bounding box center [784, 98] width 527 height 20
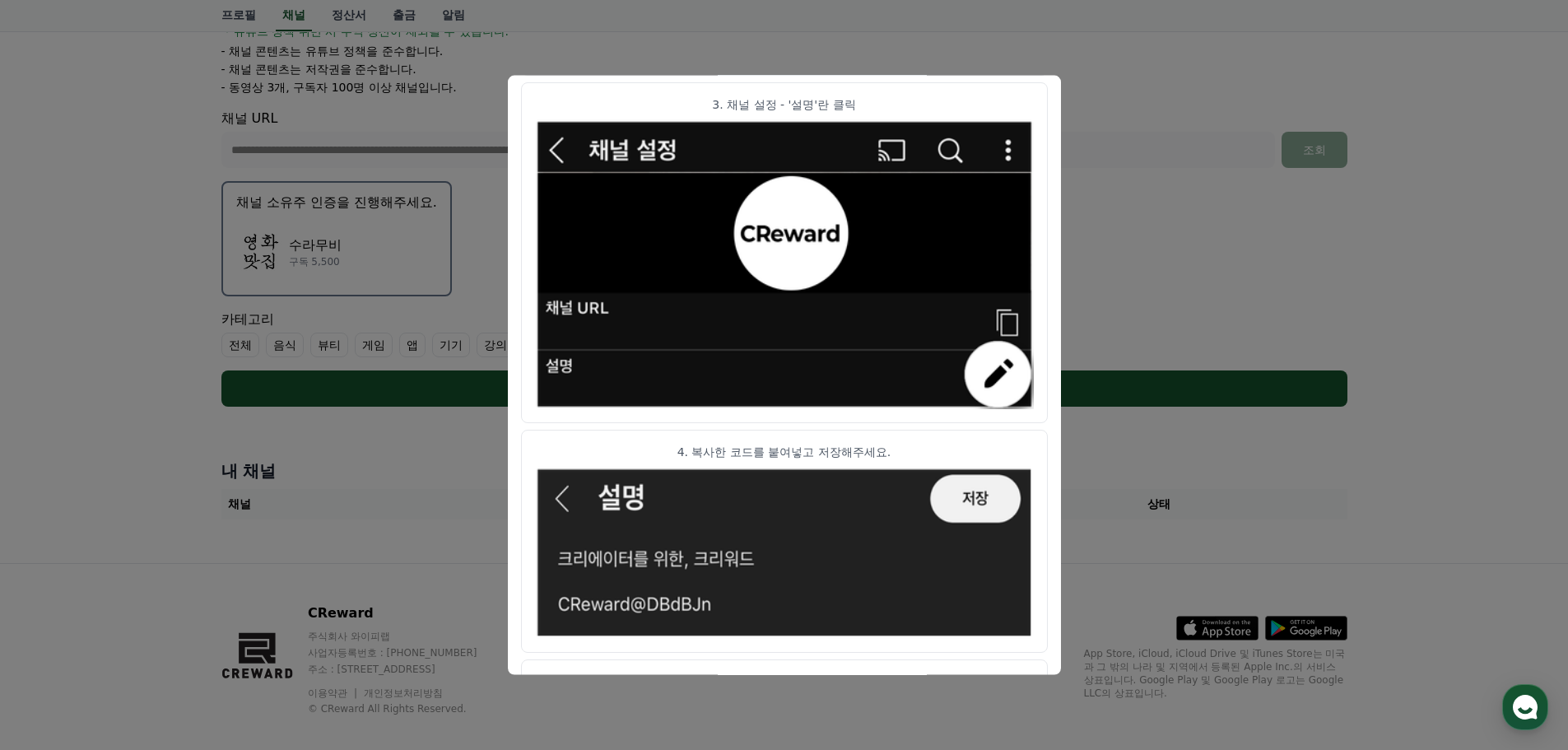
scroll to position [821, 0]
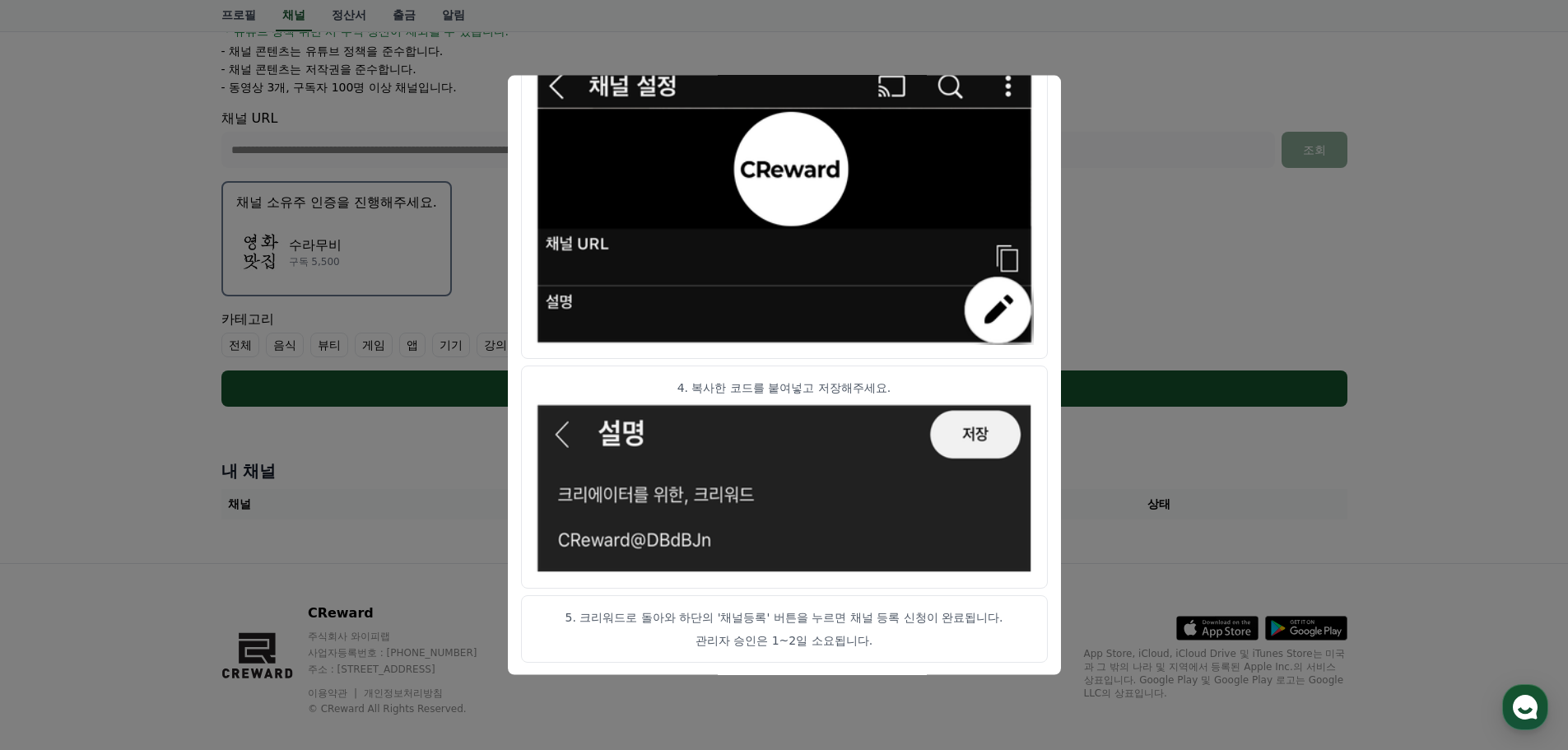
click at [1097, 92] on button "close modal" at bounding box center [784, 375] width 1568 height 750
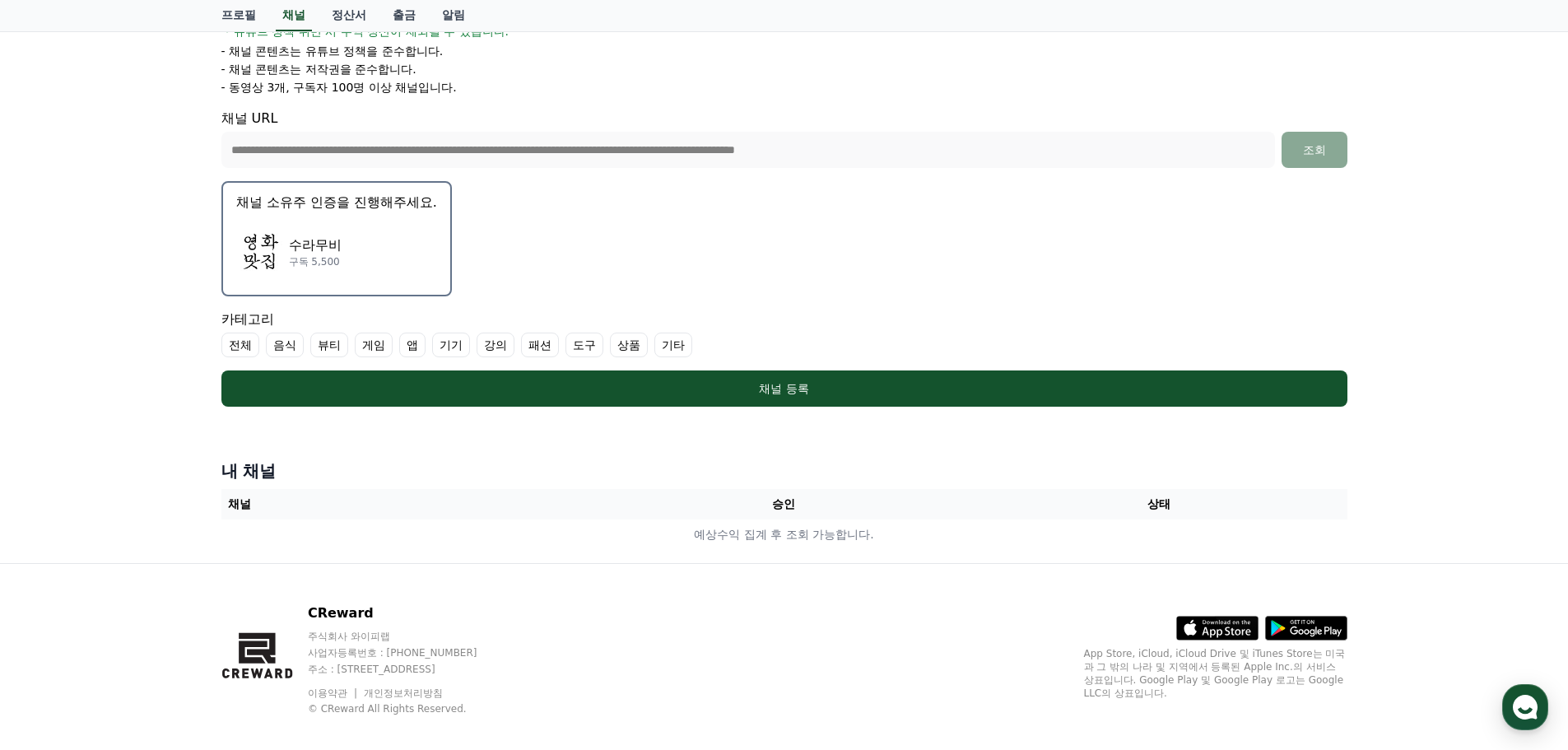
click at [350, 244] on div "수라무비 구독 5,500" at bounding box center [336, 252] width 201 height 66
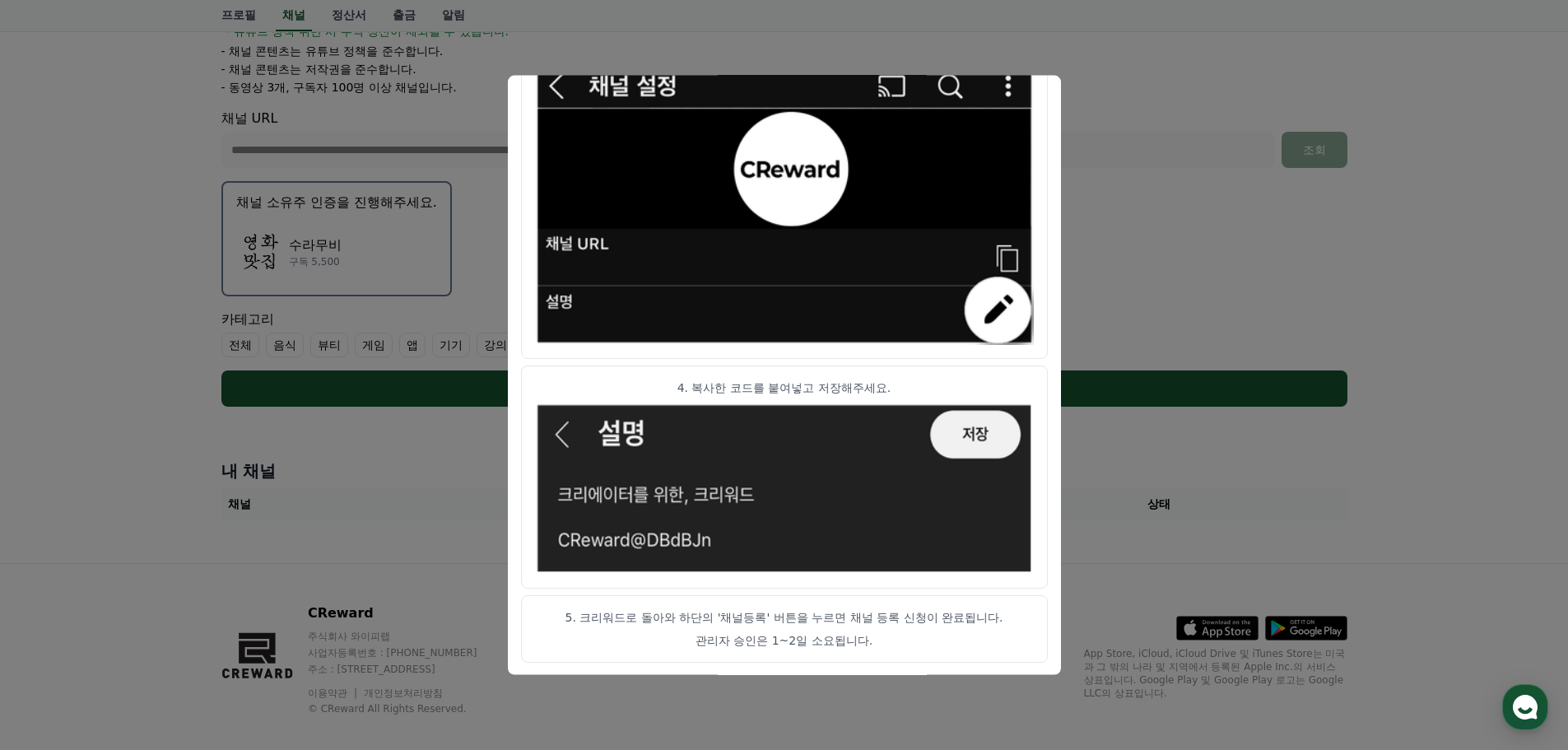
click at [969, 434] on img "modal" at bounding box center [784, 488] width 499 height 172
click at [1134, 330] on button "close modal" at bounding box center [784, 375] width 1568 height 750
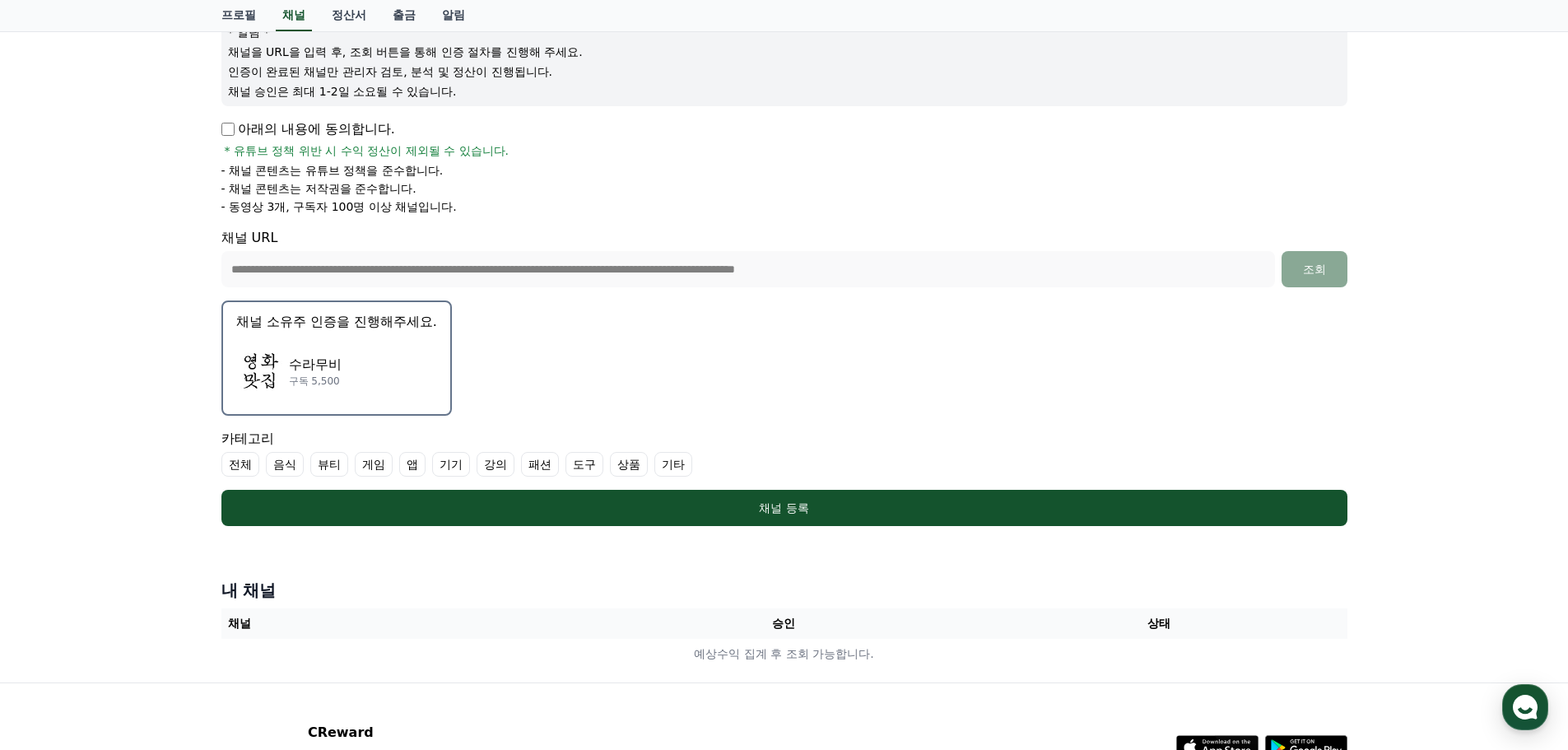
scroll to position [0, 0]
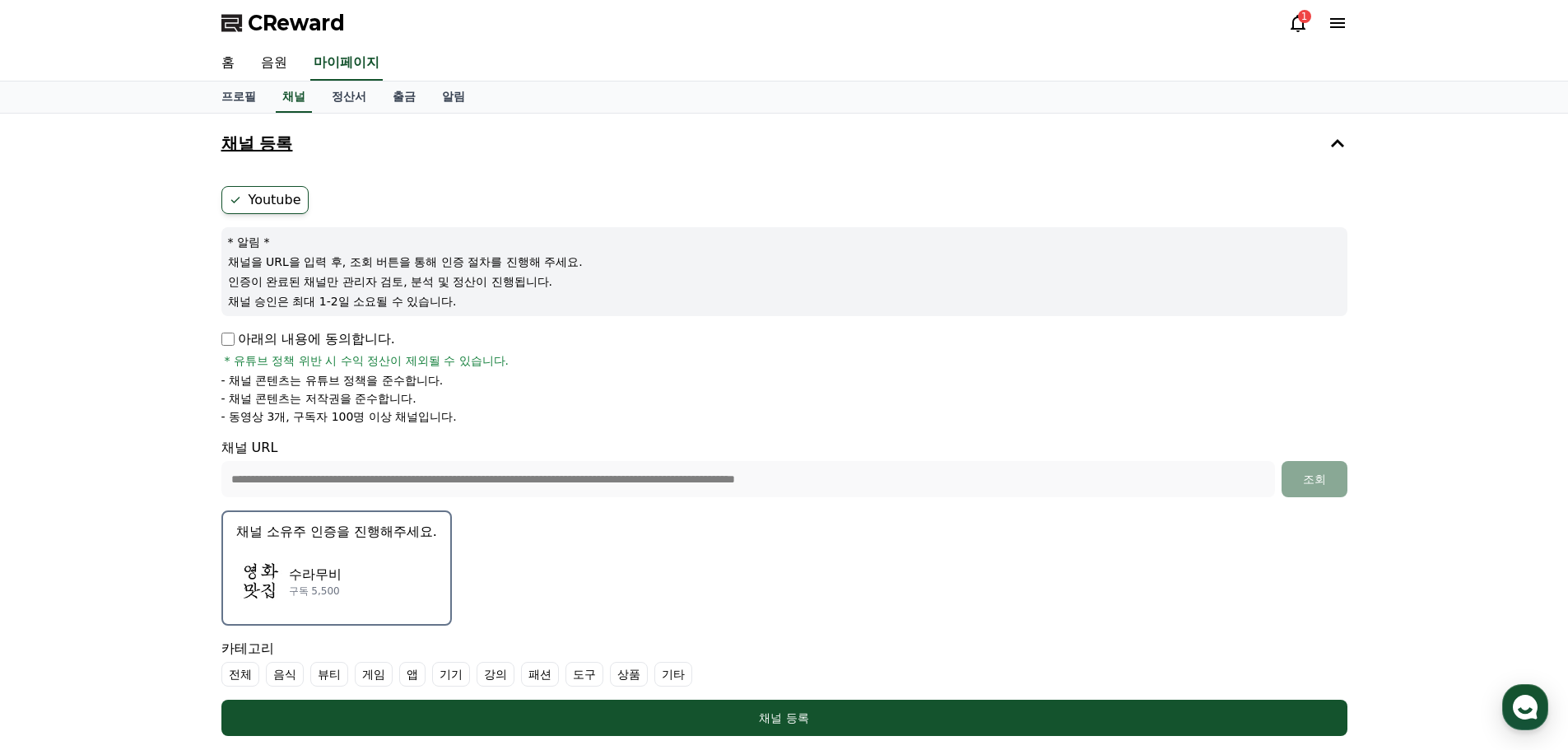
click at [239, 204] on icon at bounding box center [236, 200] width 14 height 14
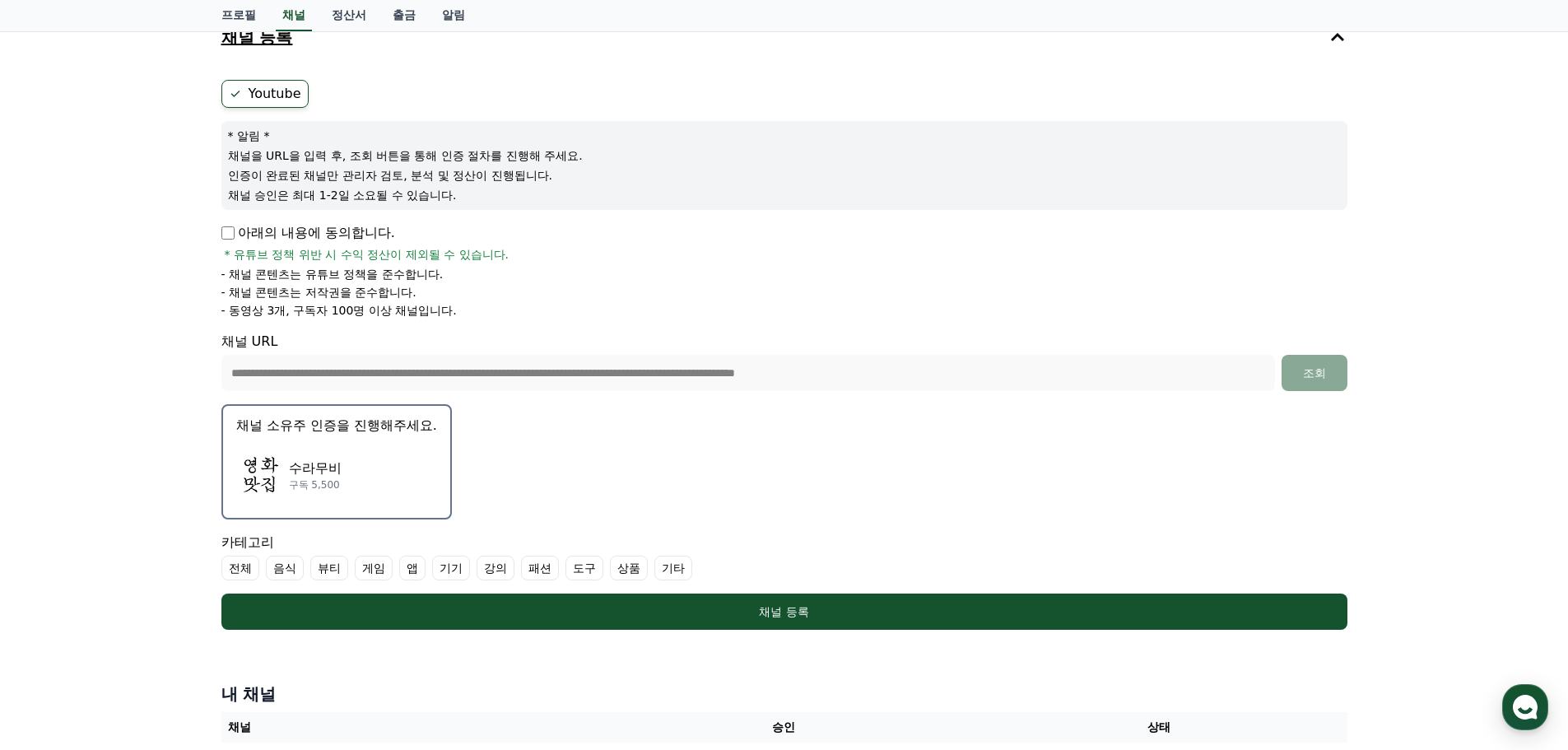
scroll to position [247, 0]
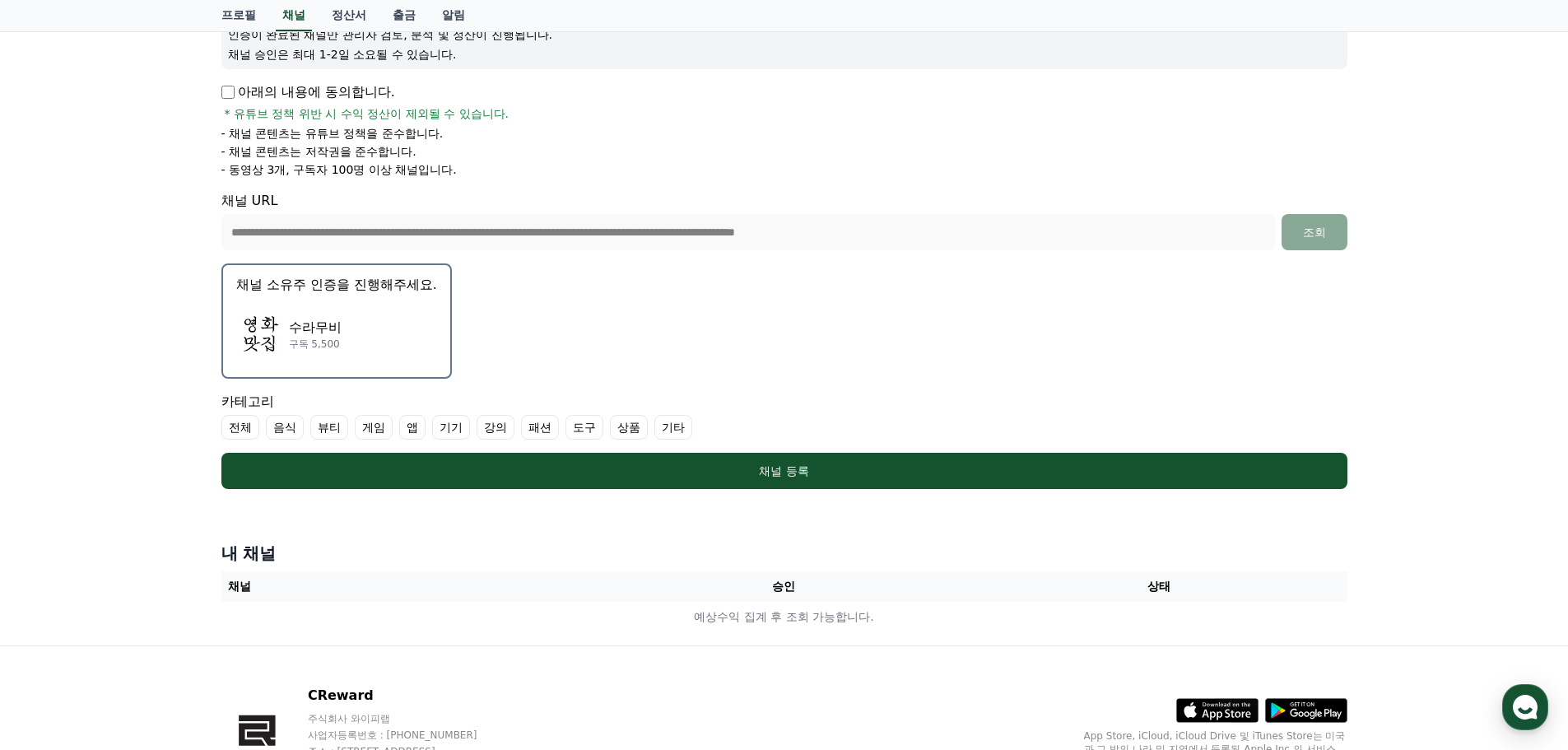
click at [667, 430] on label "기타" at bounding box center [673, 427] width 38 height 25
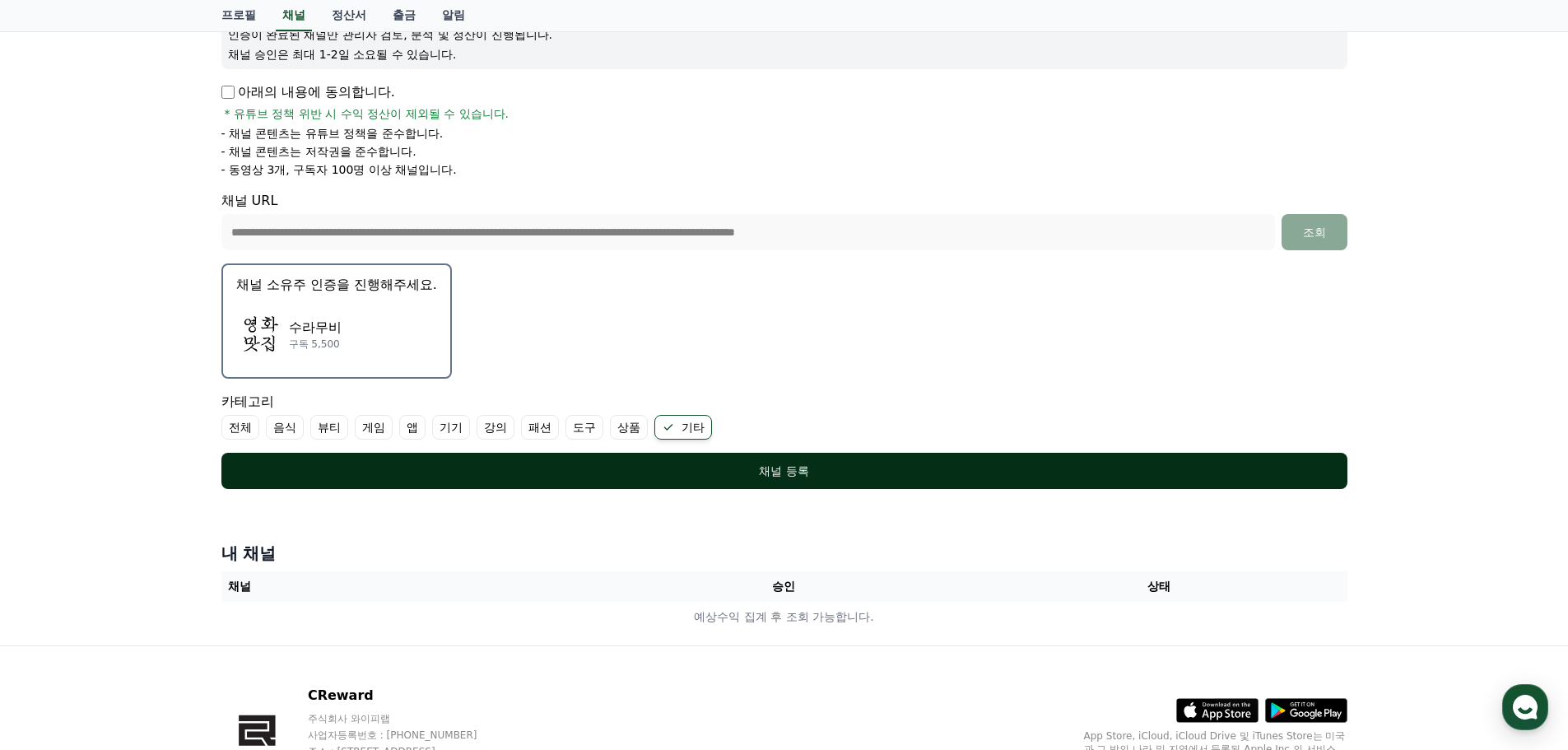
click at [796, 477] on div "채널 등록" at bounding box center [784, 471] width 1060 height 16
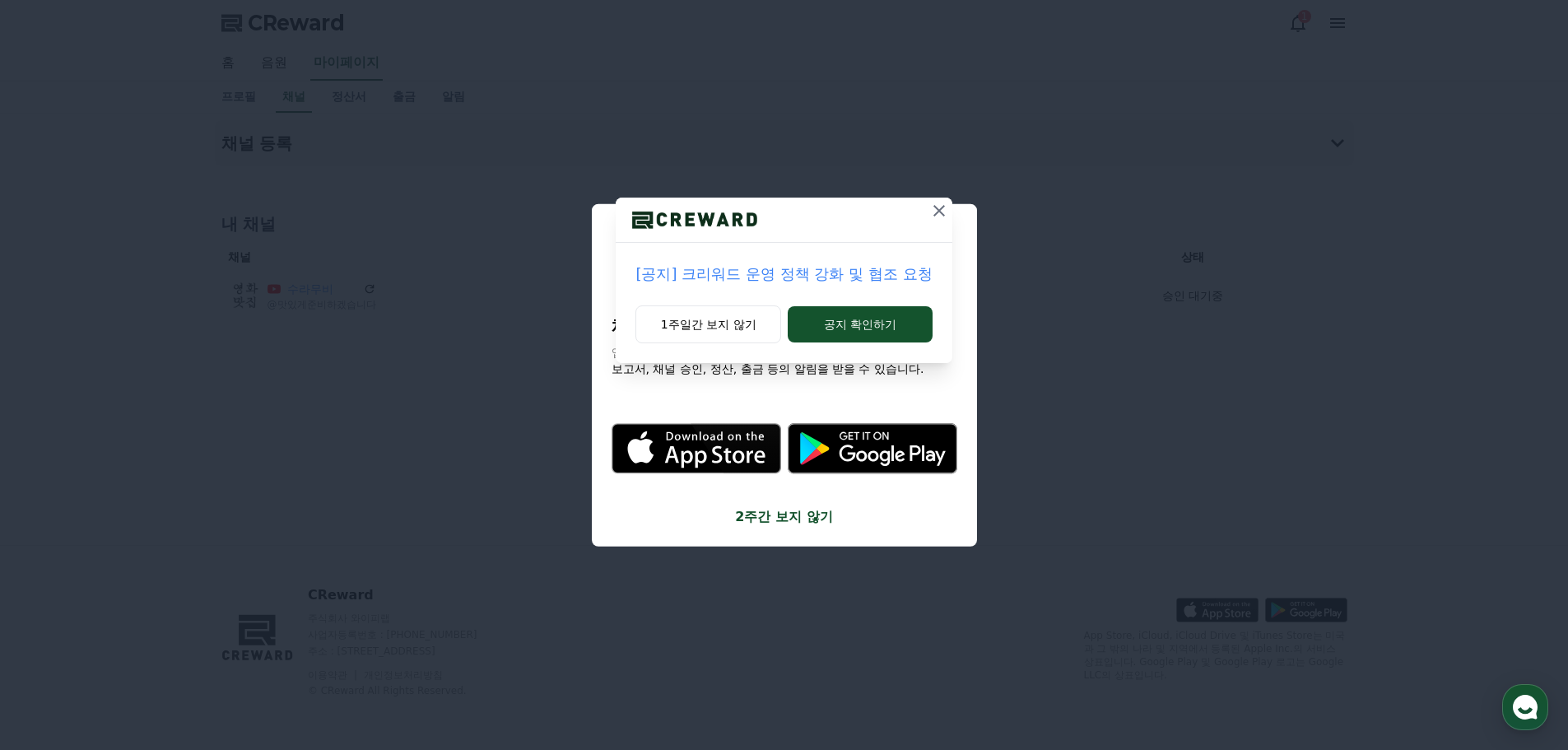
click at [833, 277] on p "[공지] 크리워드 운영 정책 강화 및 협조 요청" at bounding box center [784, 273] width 296 height 23
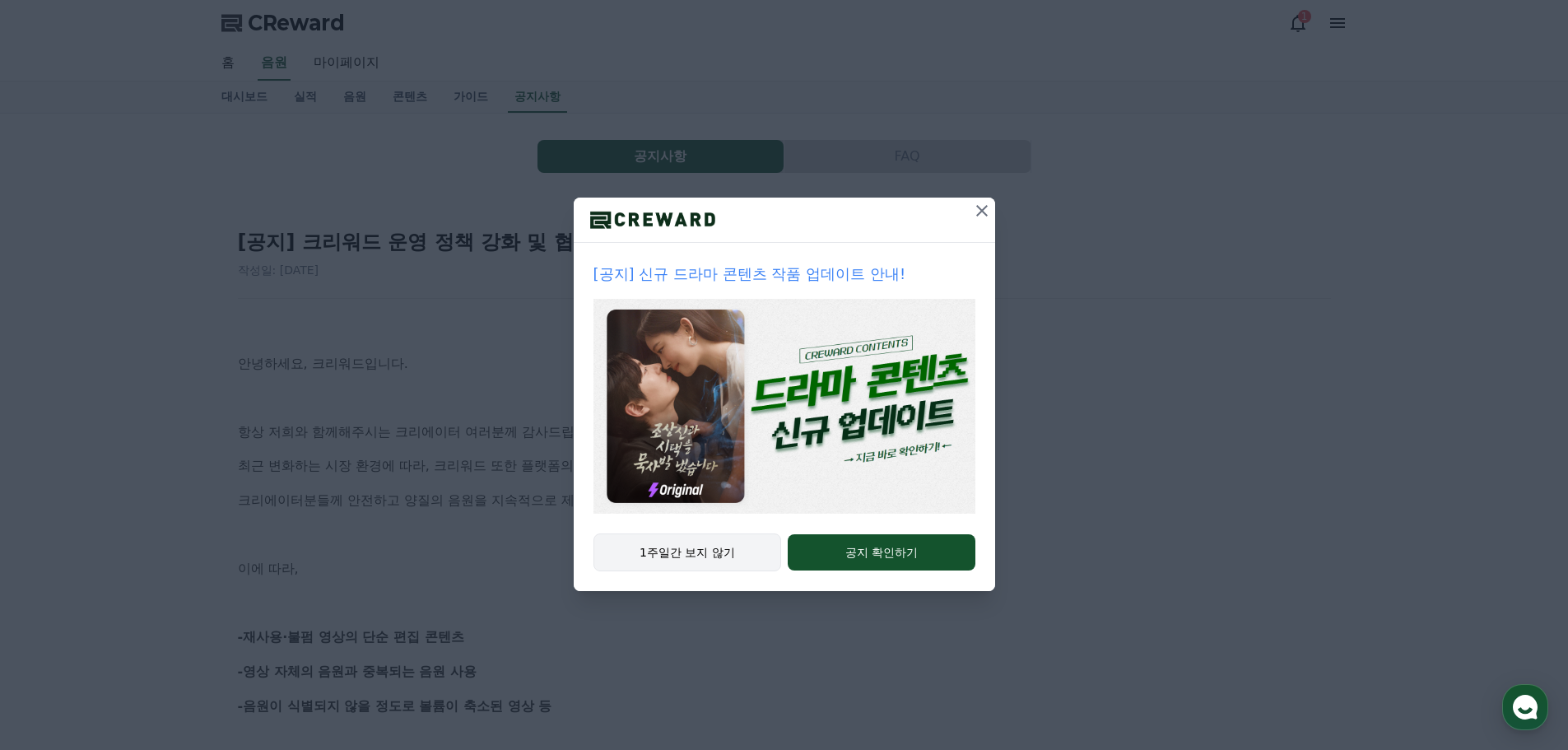
click at [669, 548] on button "1주일간 보지 않기" at bounding box center [688, 552] width 188 height 38
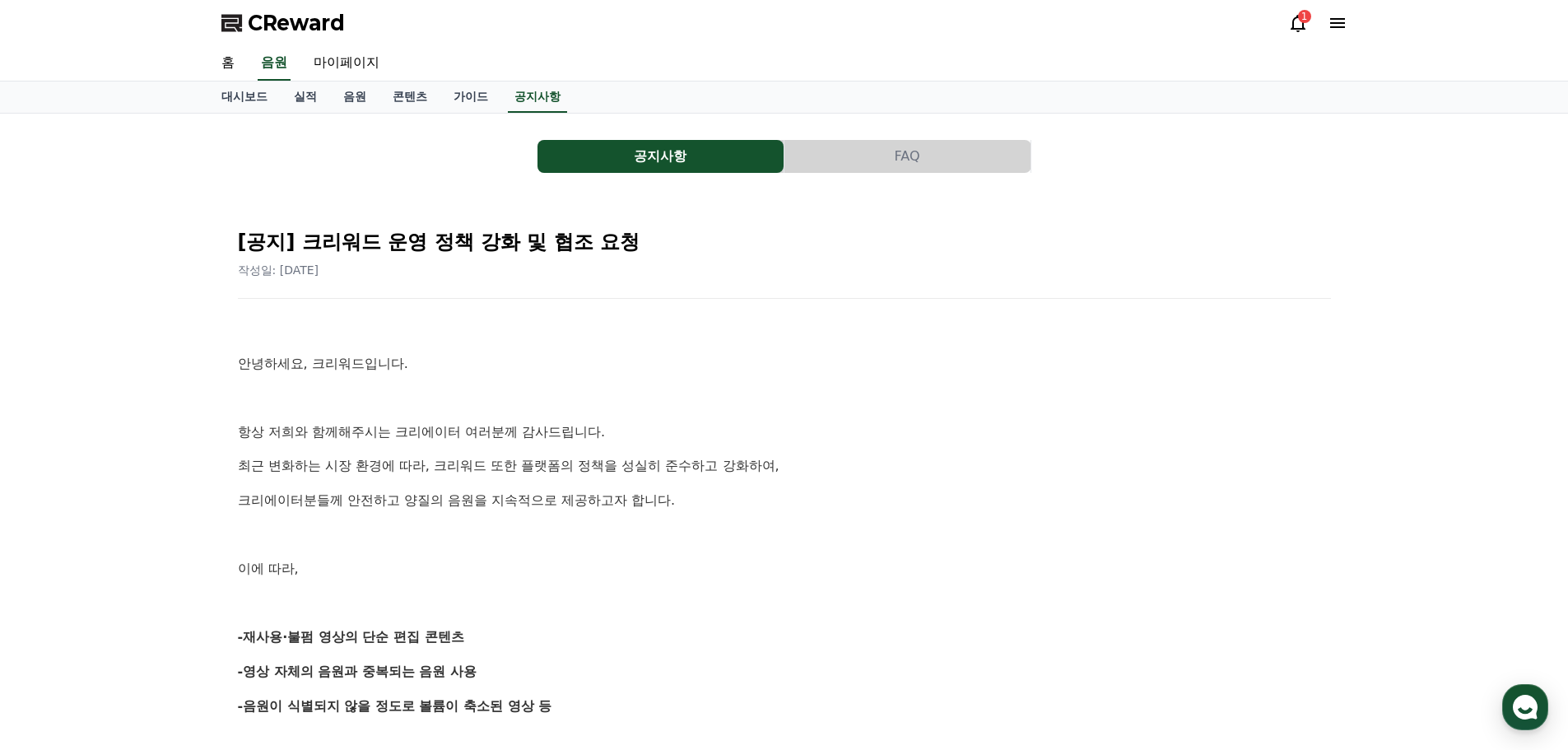
click at [382, 430] on p "항상 저희와 함께해주시는 크리에이터 여러분께 감사드립니다." at bounding box center [784, 431] width 1093 height 21
click at [660, 505] on p "크리에이터분들께 안전하고 양질의 음원을 지속적으로 제공하고자 합니다." at bounding box center [784, 500] width 1093 height 21
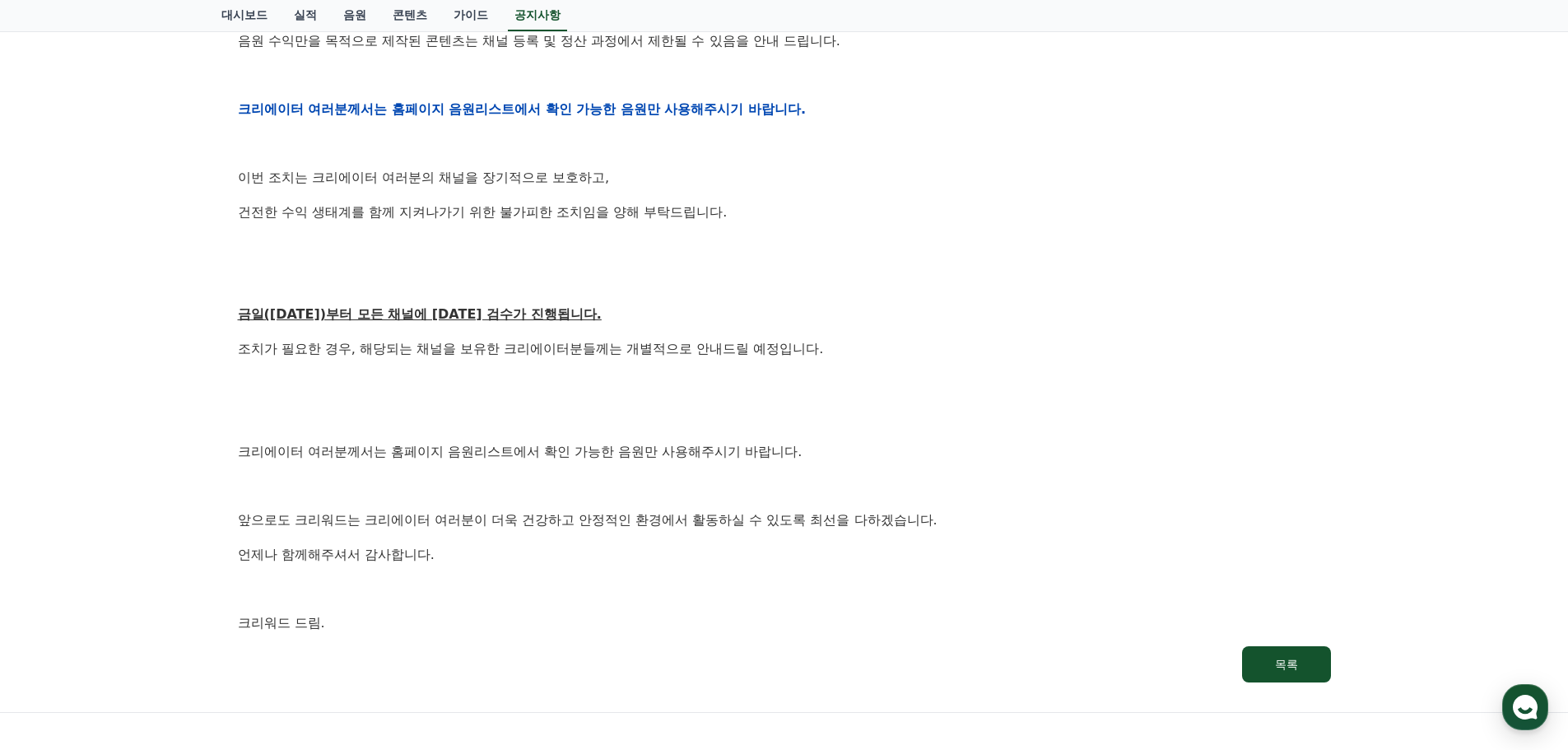
scroll to position [742, 0]
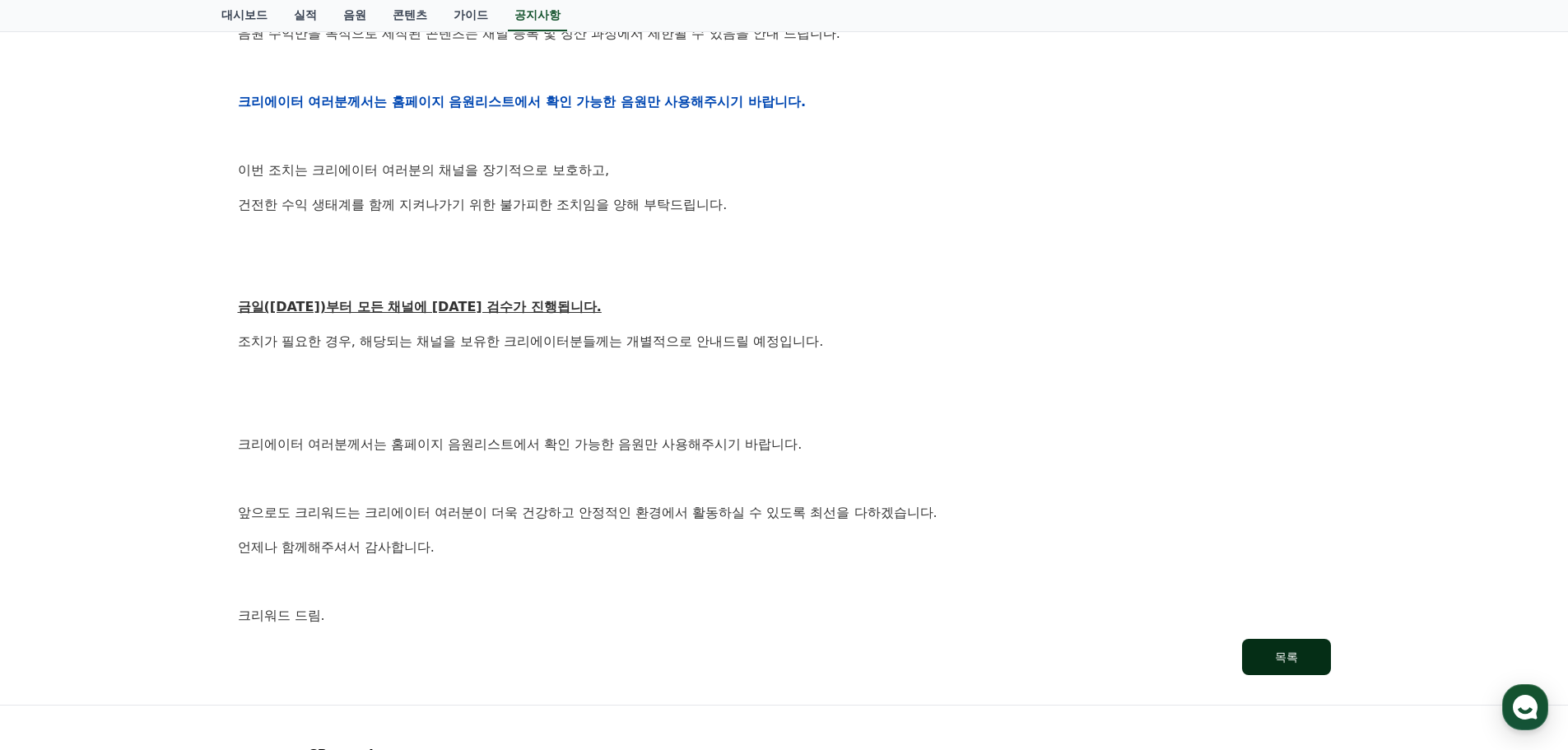
click at [1297, 668] on button "목록" at bounding box center [1286, 657] width 89 height 37
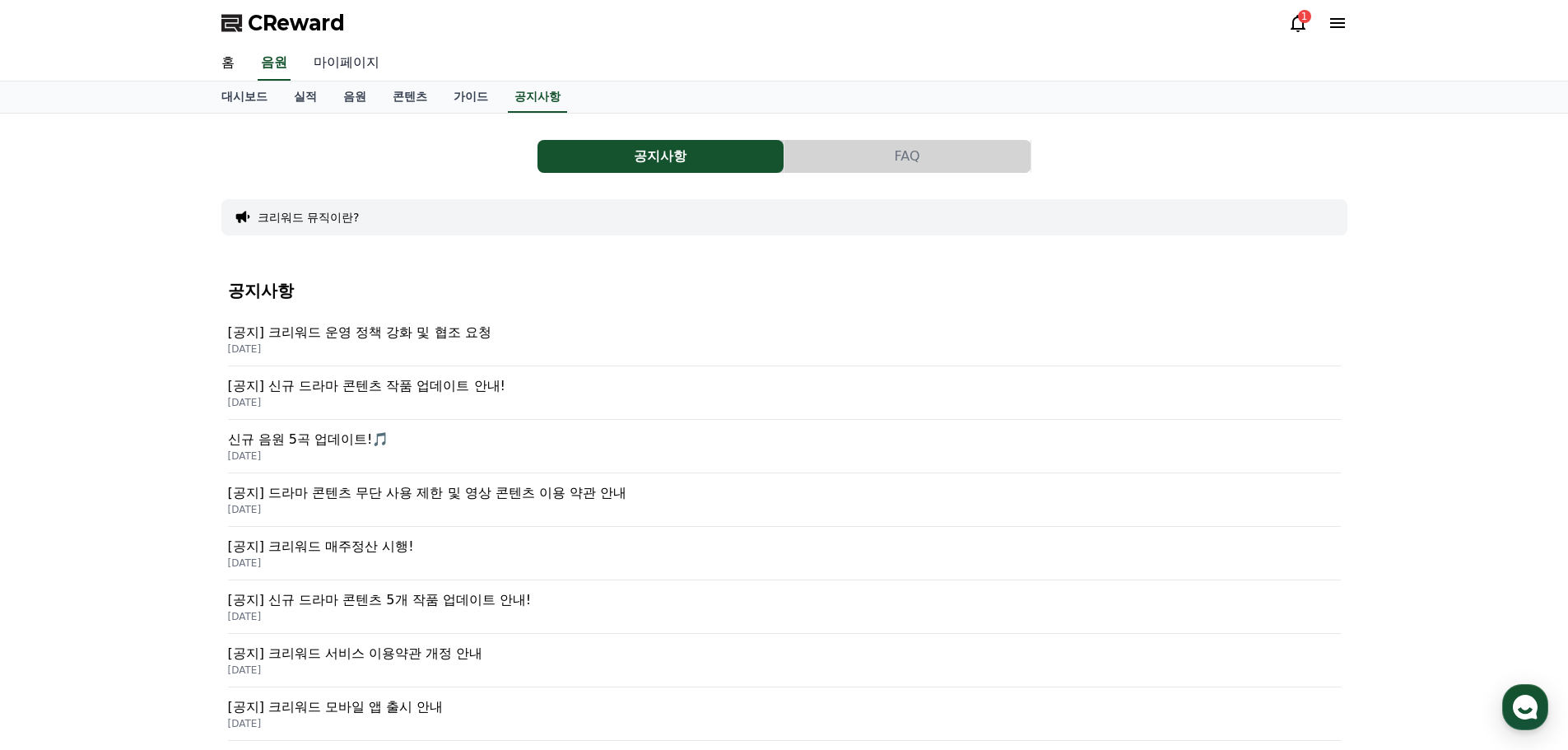
click at [327, 61] on link "마이페이지" at bounding box center [346, 63] width 93 height 35
select select "**********"
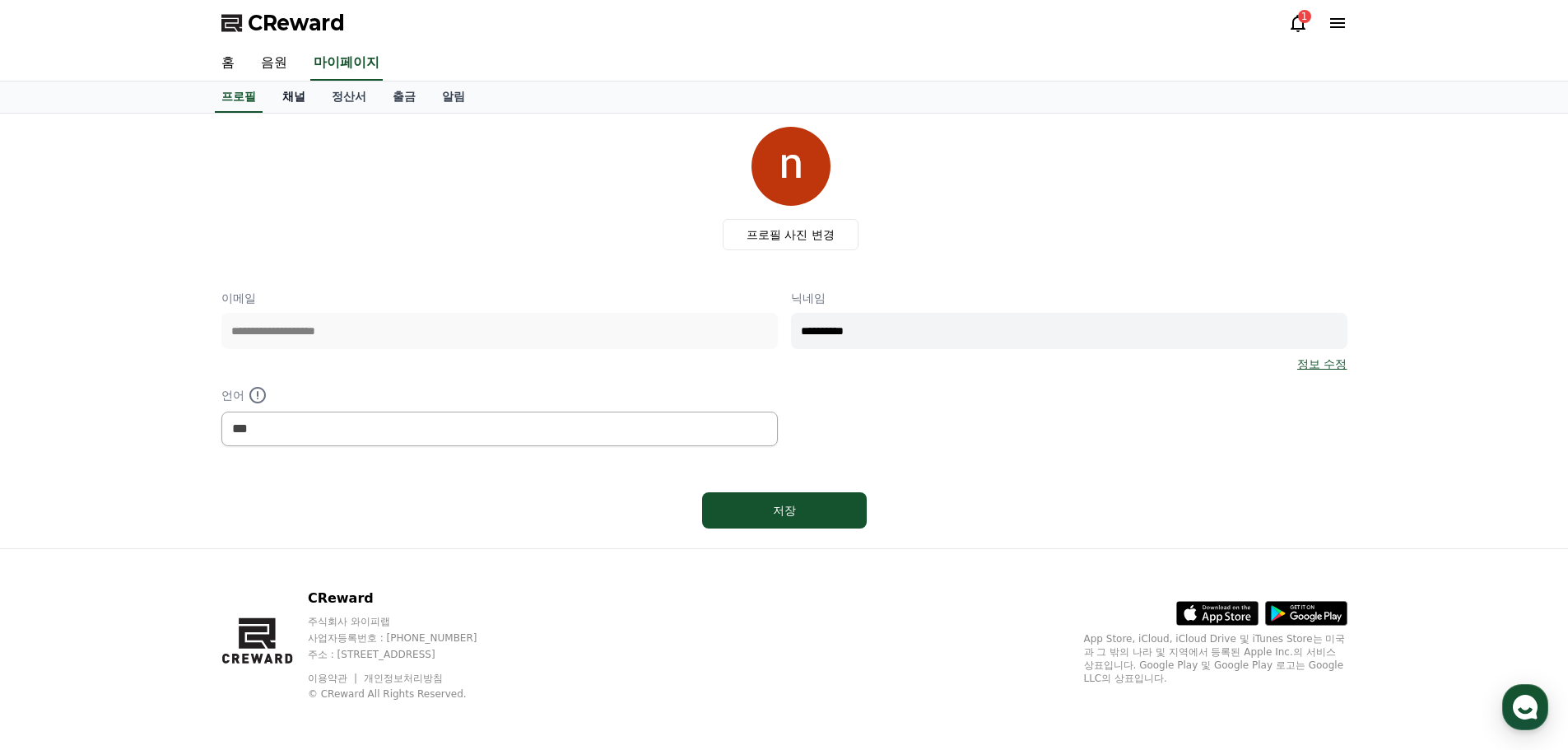
click at [295, 98] on link "채널" at bounding box center [294, 97] width 49 height 31
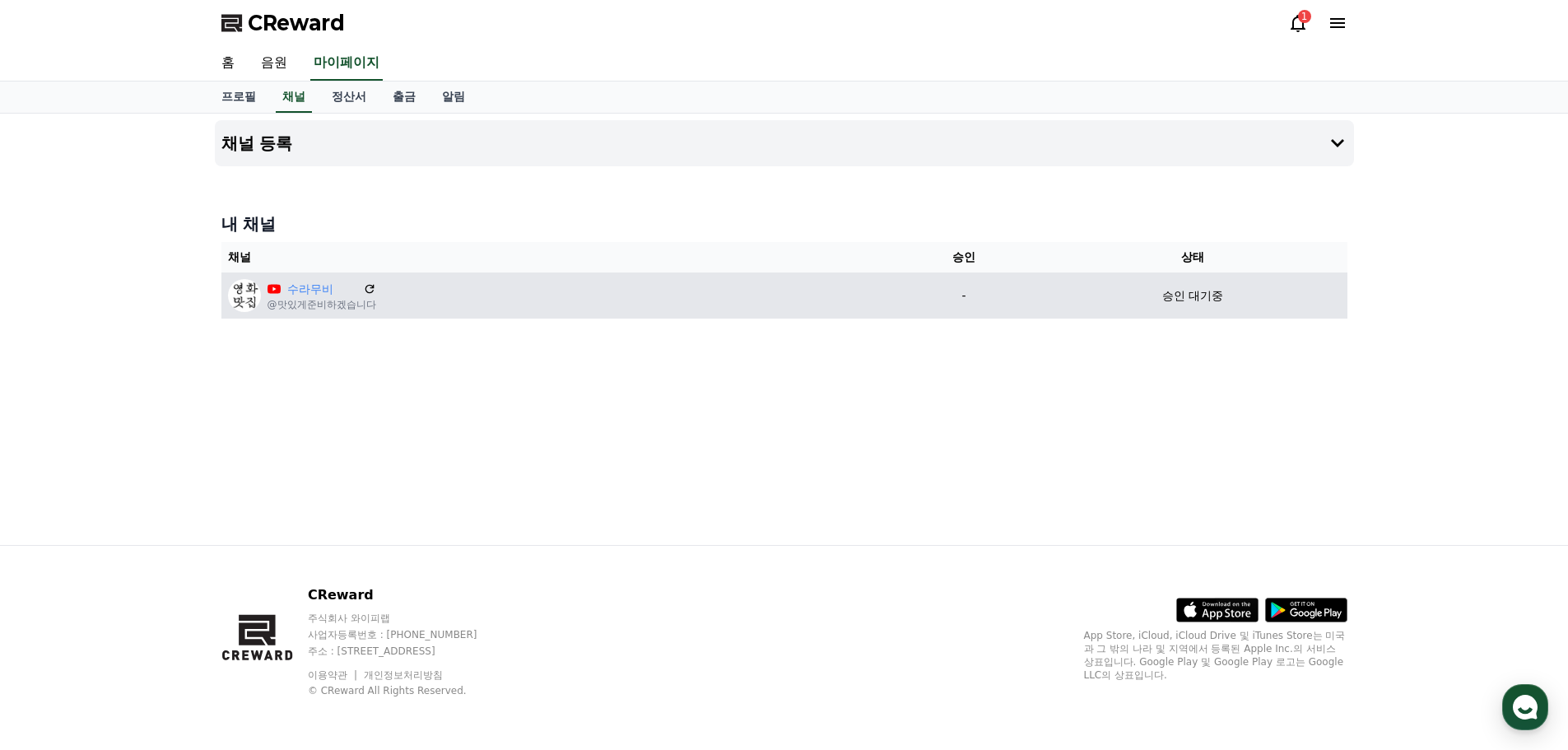
click at [449, 301] on div "수라무비 @맛있게준비하겠습니다" at bounding box center [555, 296] width 655 height 33
click at [374, 288] on icon at bounding box center [369, 289] width 14 height 14
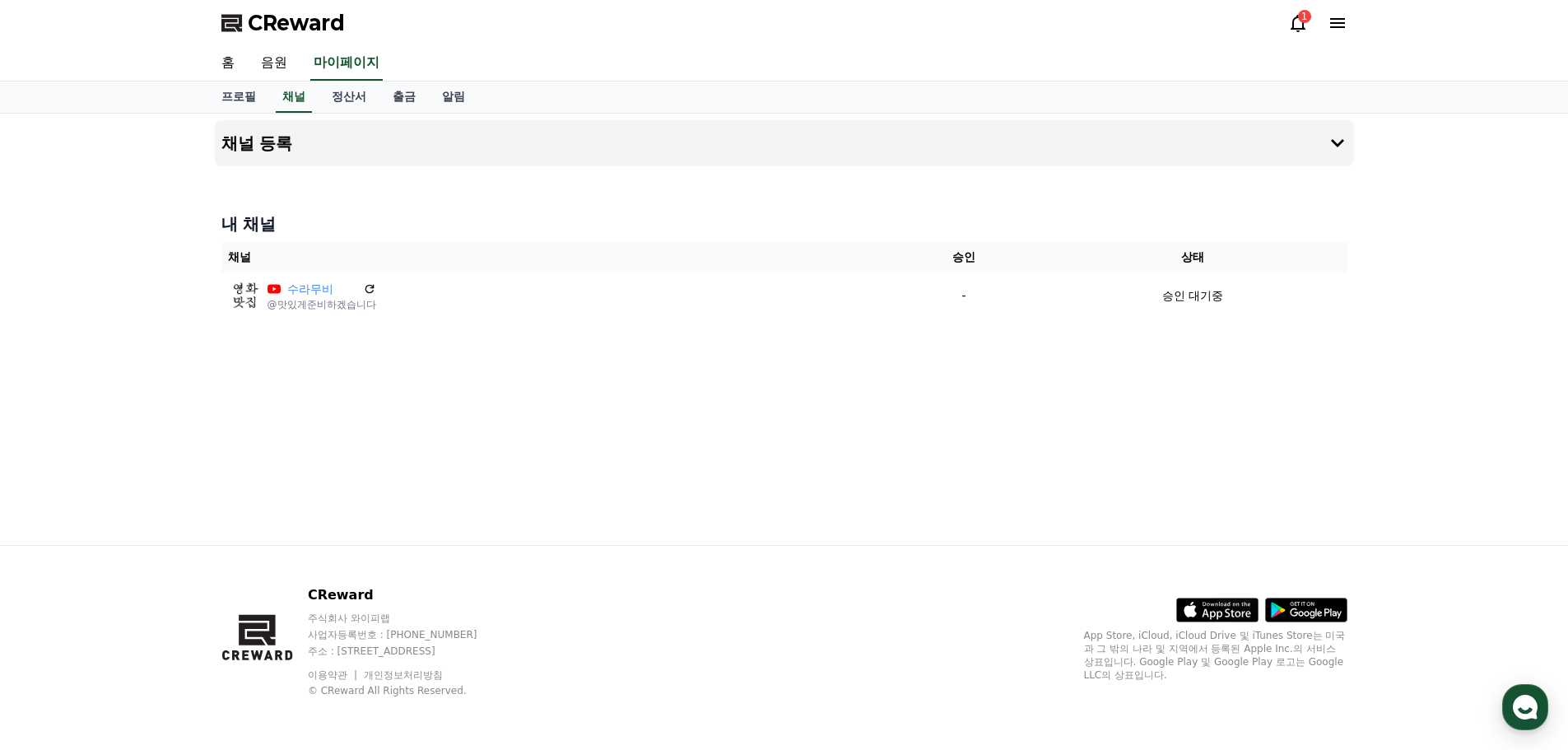
click at [1300, 11] on div "1" at bounding box center [1305, 17] width 14 height 14
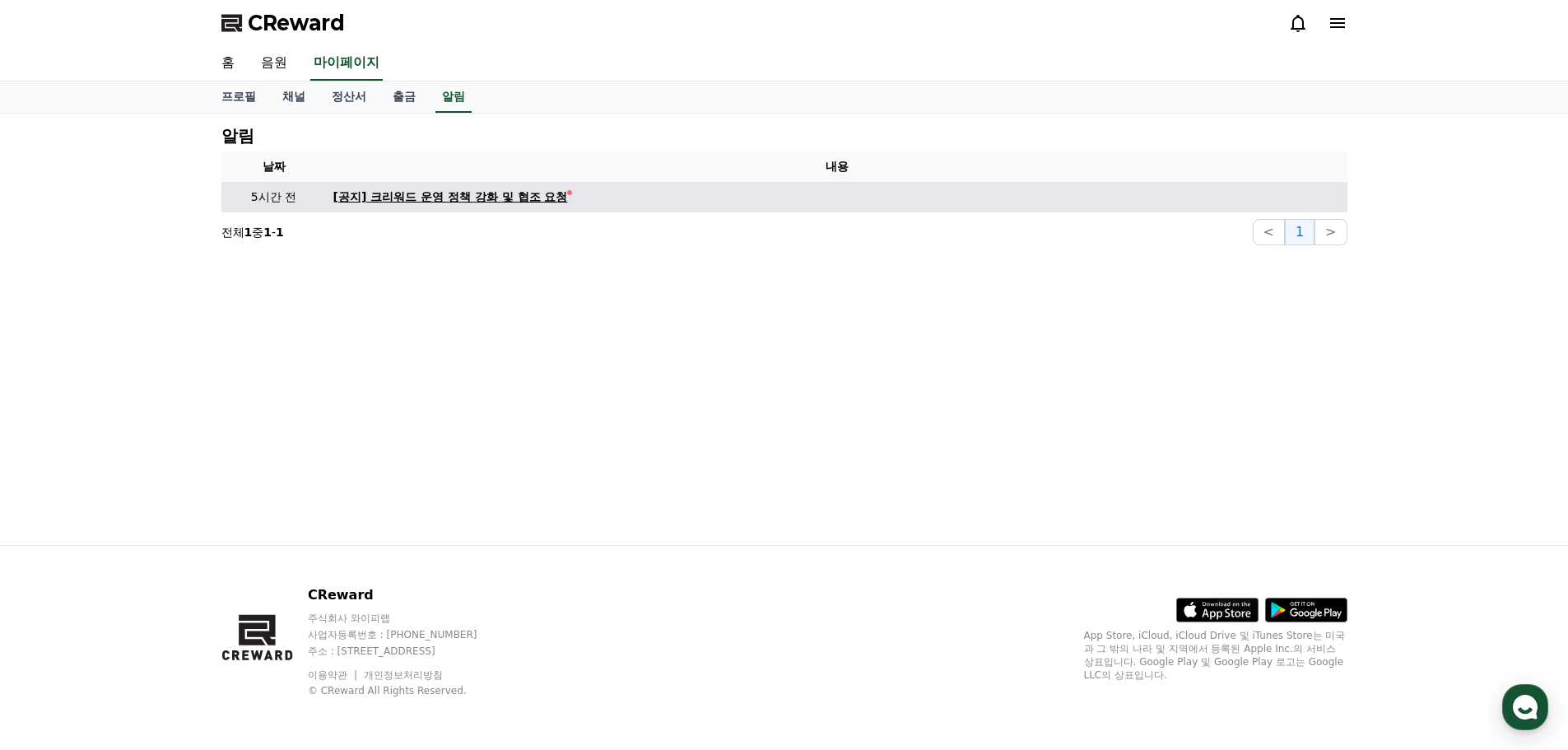
click at [496, 202] on div "[공지] 크리워드 운영 정책 강화 및 협조 요청" at bounding box center [451, 197] width 234 height 17
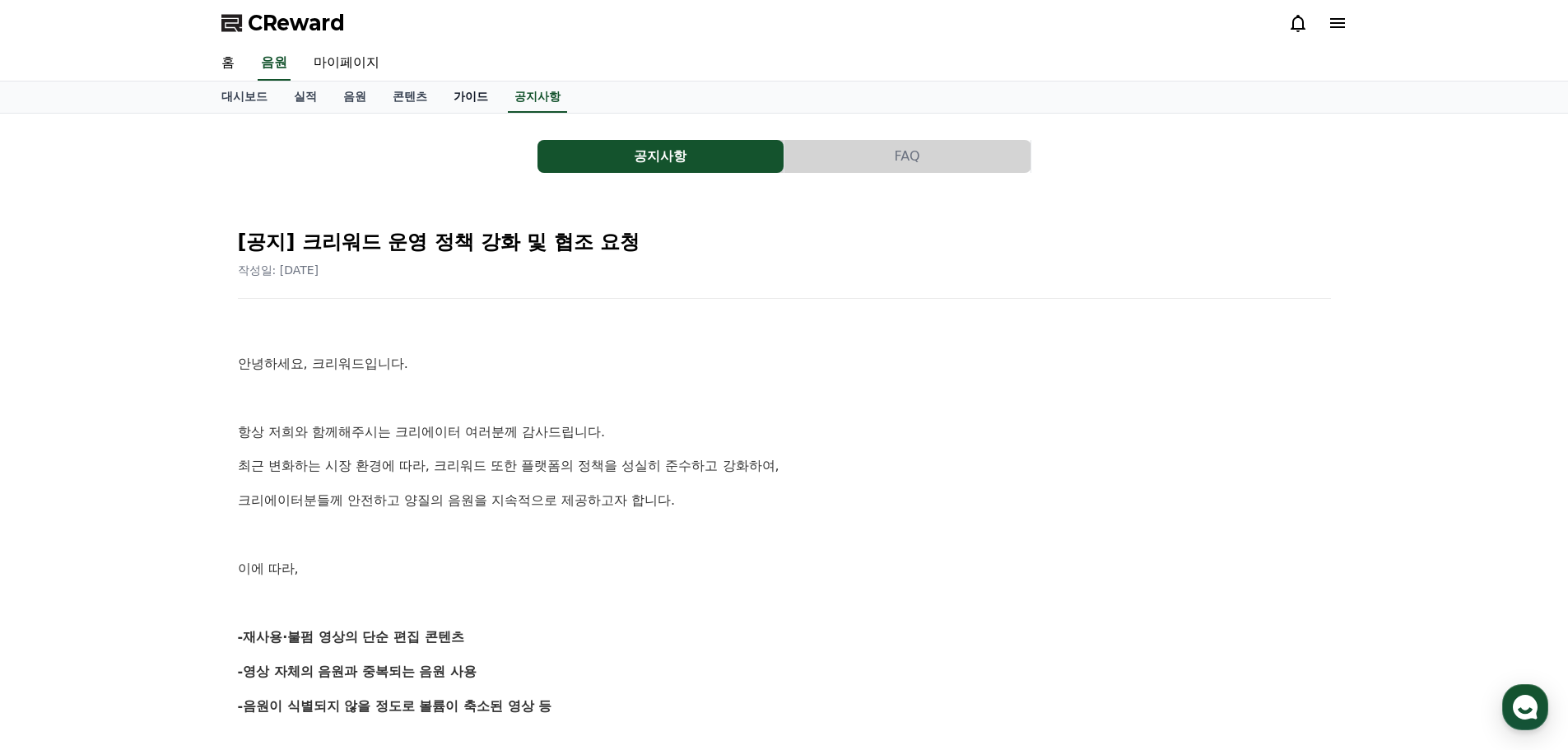
click at [493, 96] on link "가이드" at bounding box center [471, 97] width 61 height 31
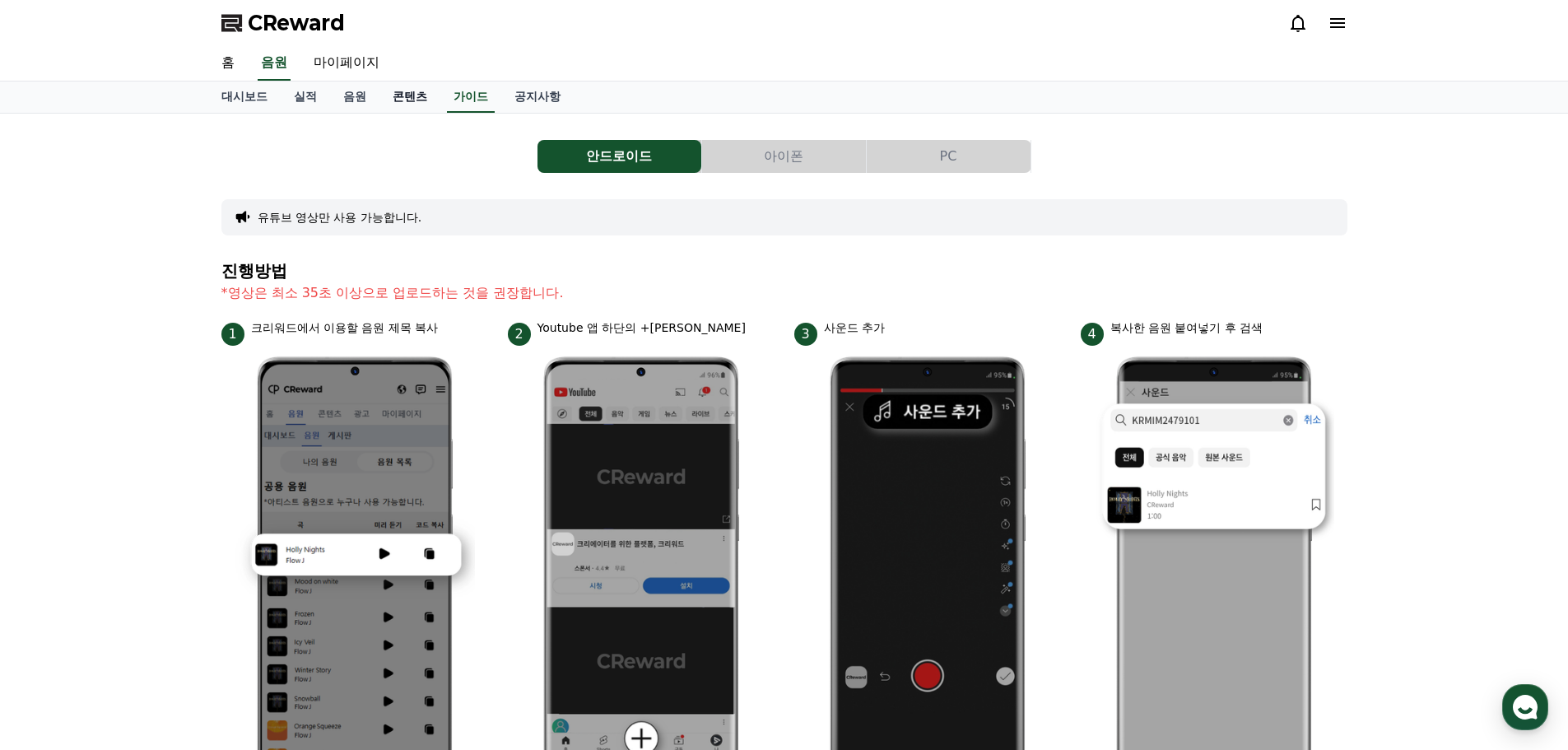
click at [414, 99] on link "콘텐츠" at bounding box center [410, 97] width 61 height 31
